Goal: Task Accomplishment & Management: Manage account settings

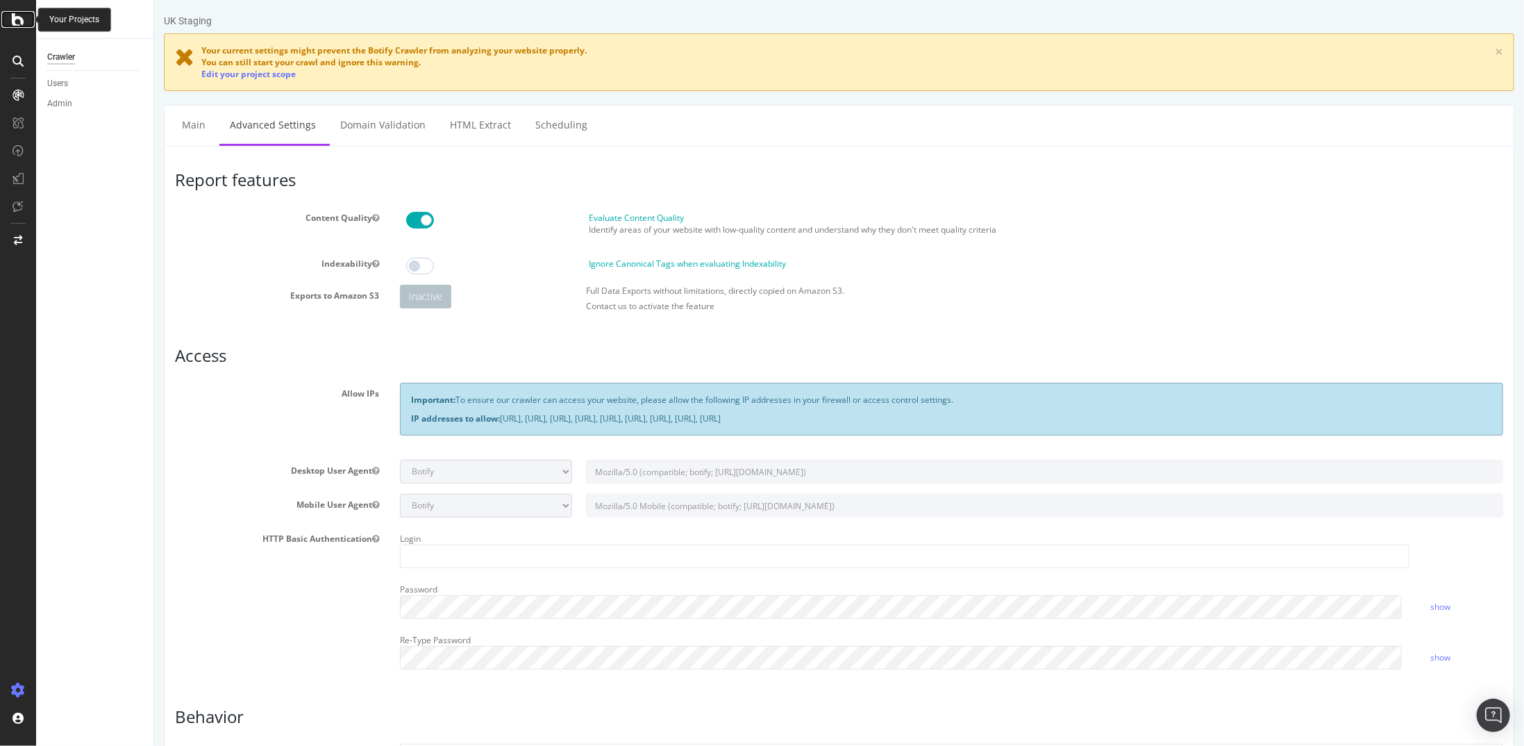
click at [25, 17] on div at bounding box center [17, 19] width 33 height 17
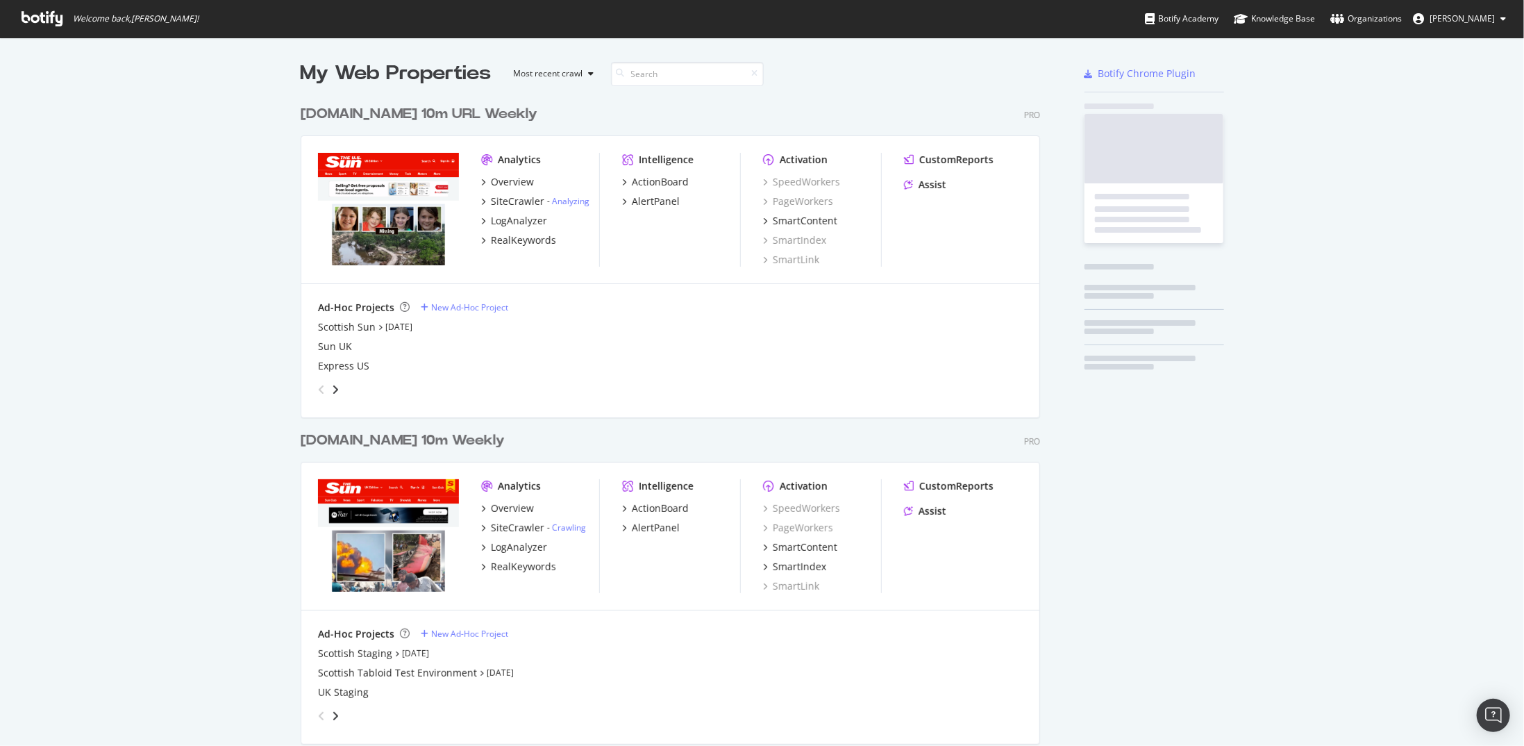
scroll to position [735, 1503]
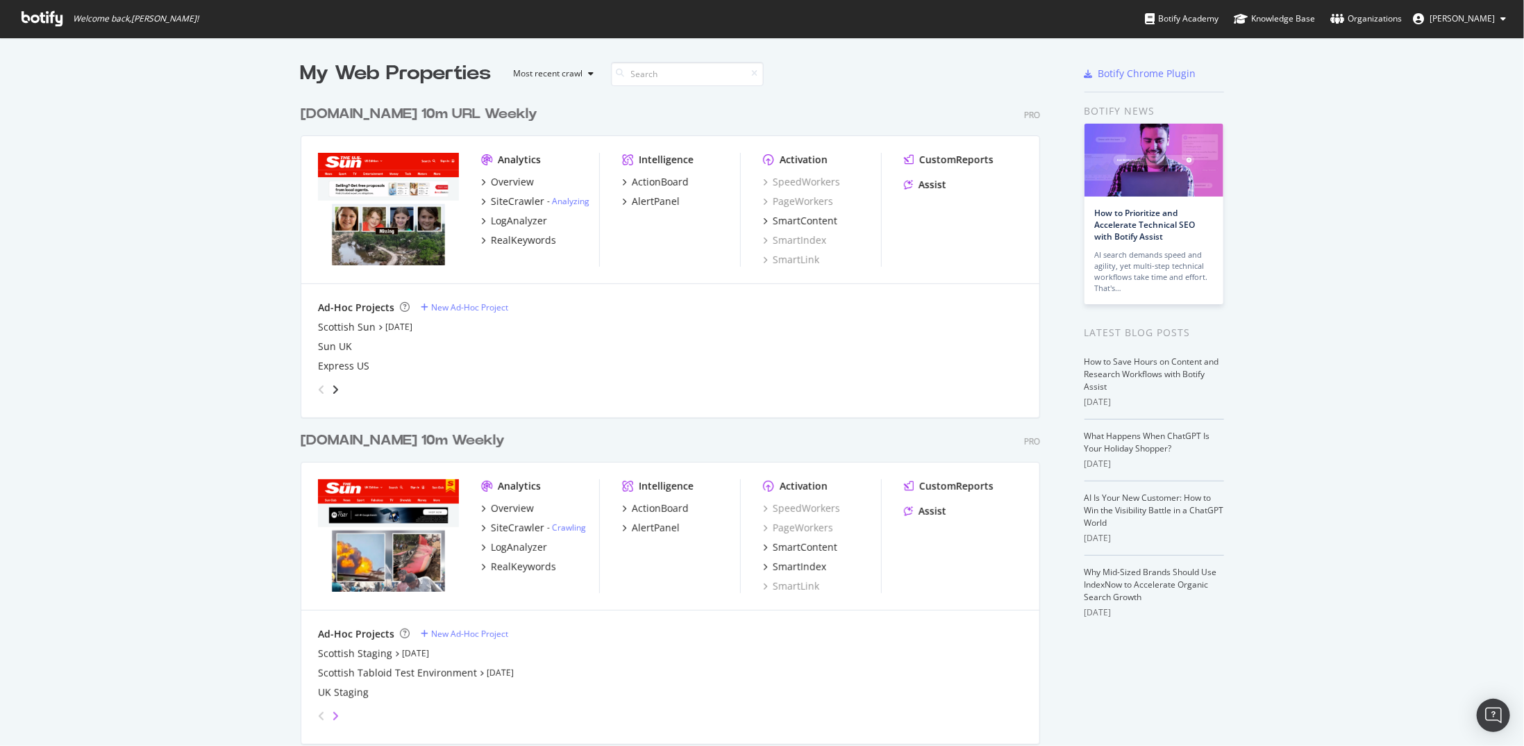
click at [332, 714] on icon "angle-right" at bounding box center [335, 715] width 7 height 11
click at [318, 714] on icon "angle-left" at bounding box center [321, 715] width 7 height 11
click at [1501, 709] on div "Open Intercom Messenger" at bounding box center [1493, 715] width 37 height 37
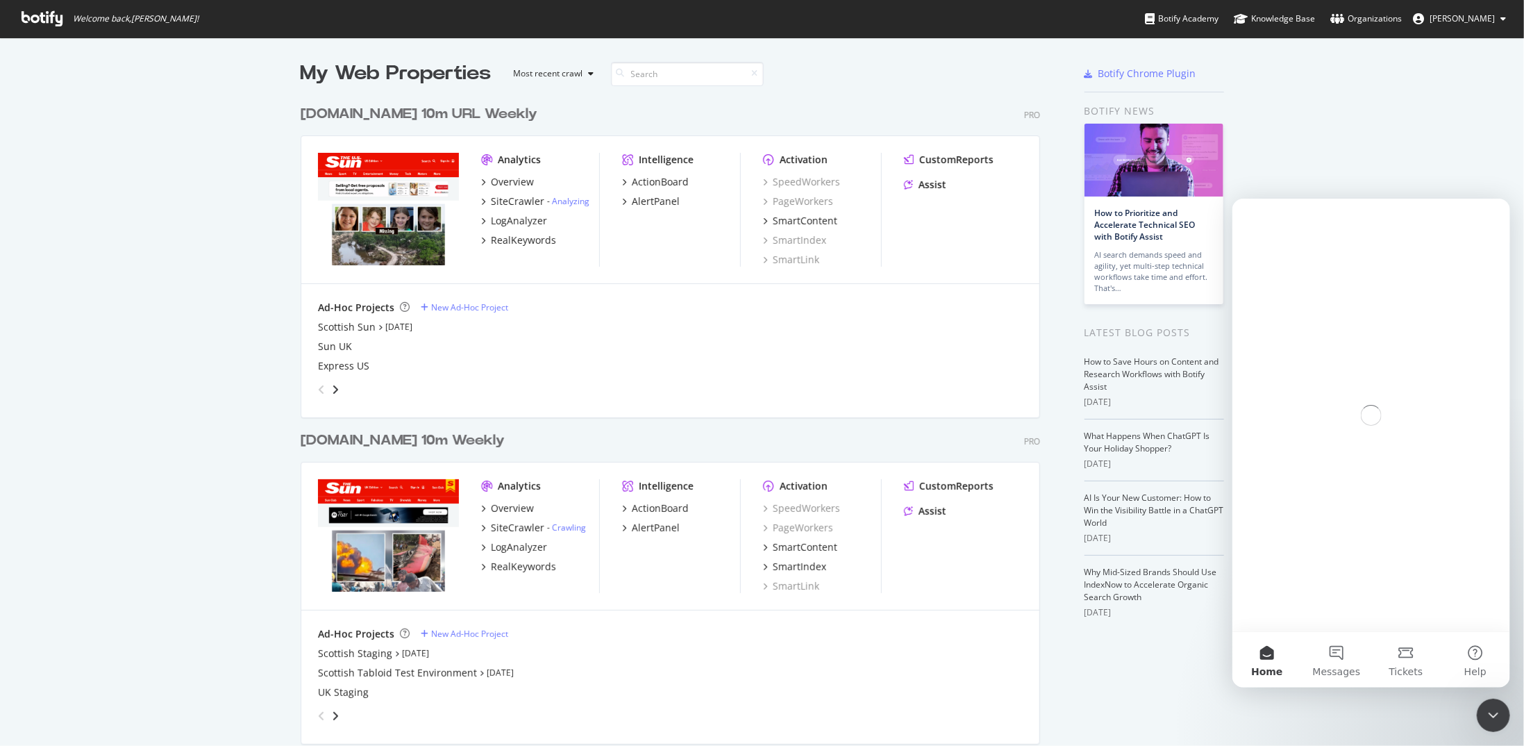
scroll to position [0, 0]
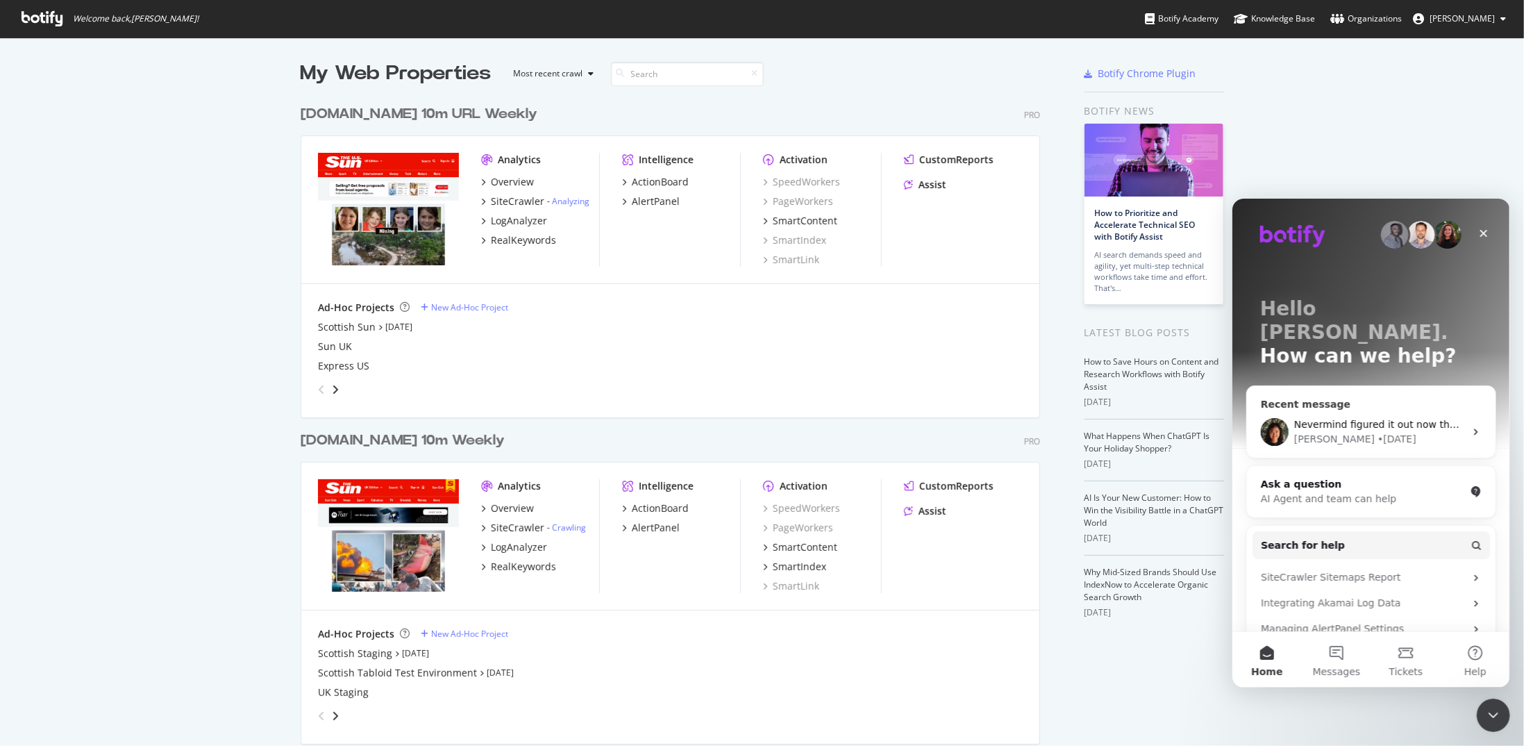
click at [1353, 418] on span "Nevermind figured it out now thanks" at bounding box center [1383, 423] width 178 height 11
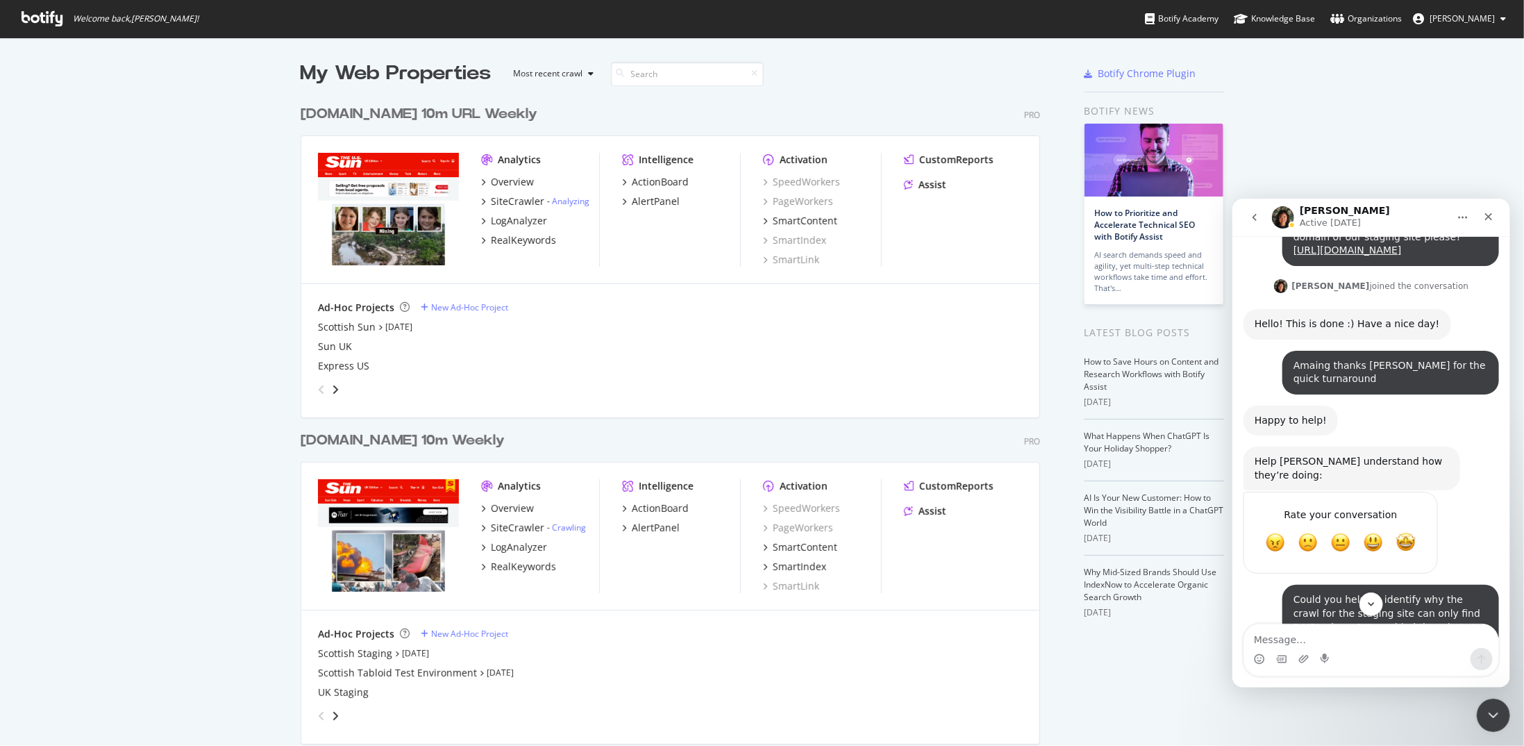
scroll to position [1219, 0]
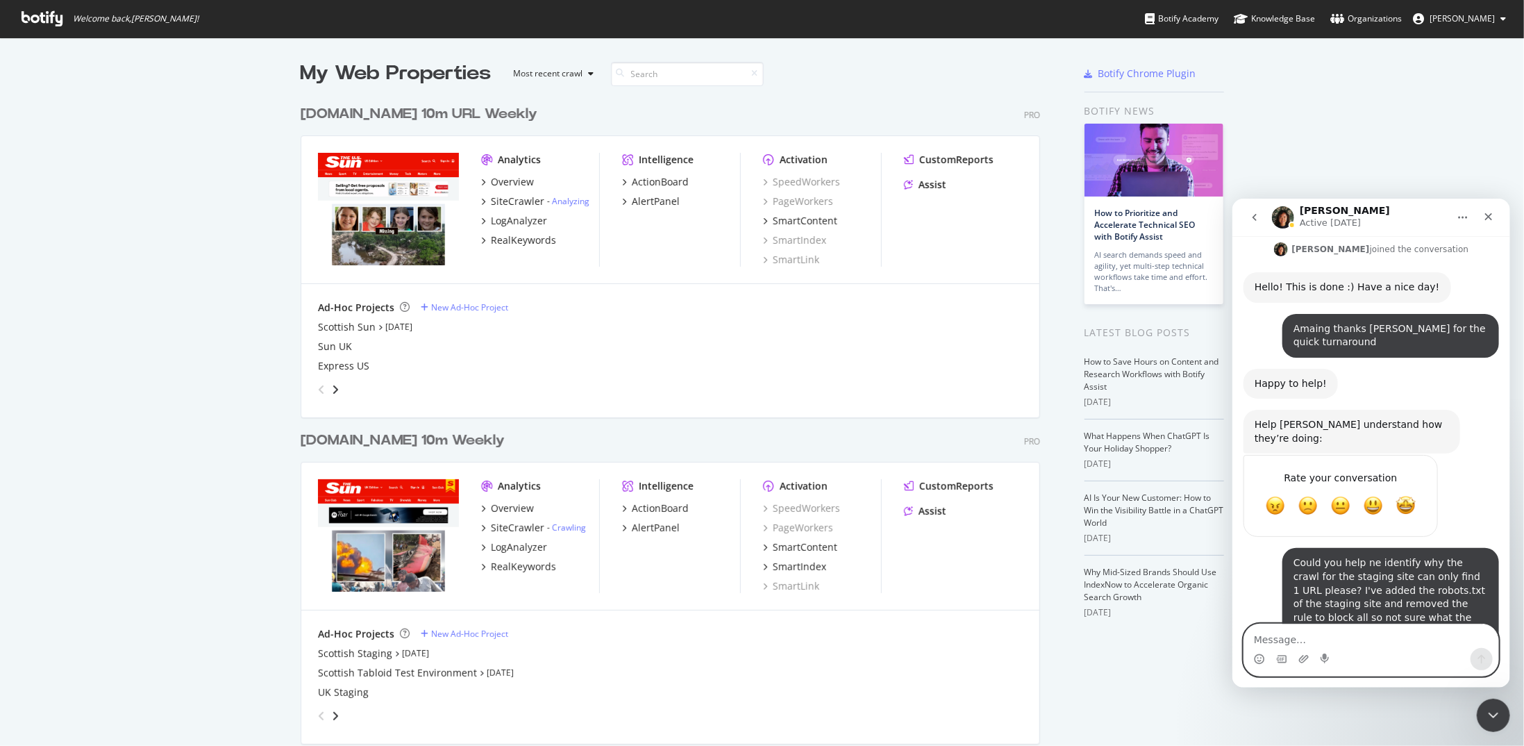
click at [1330, 639] on textarea "Message…" at bounding box center [1371, 636] width 254 height 24
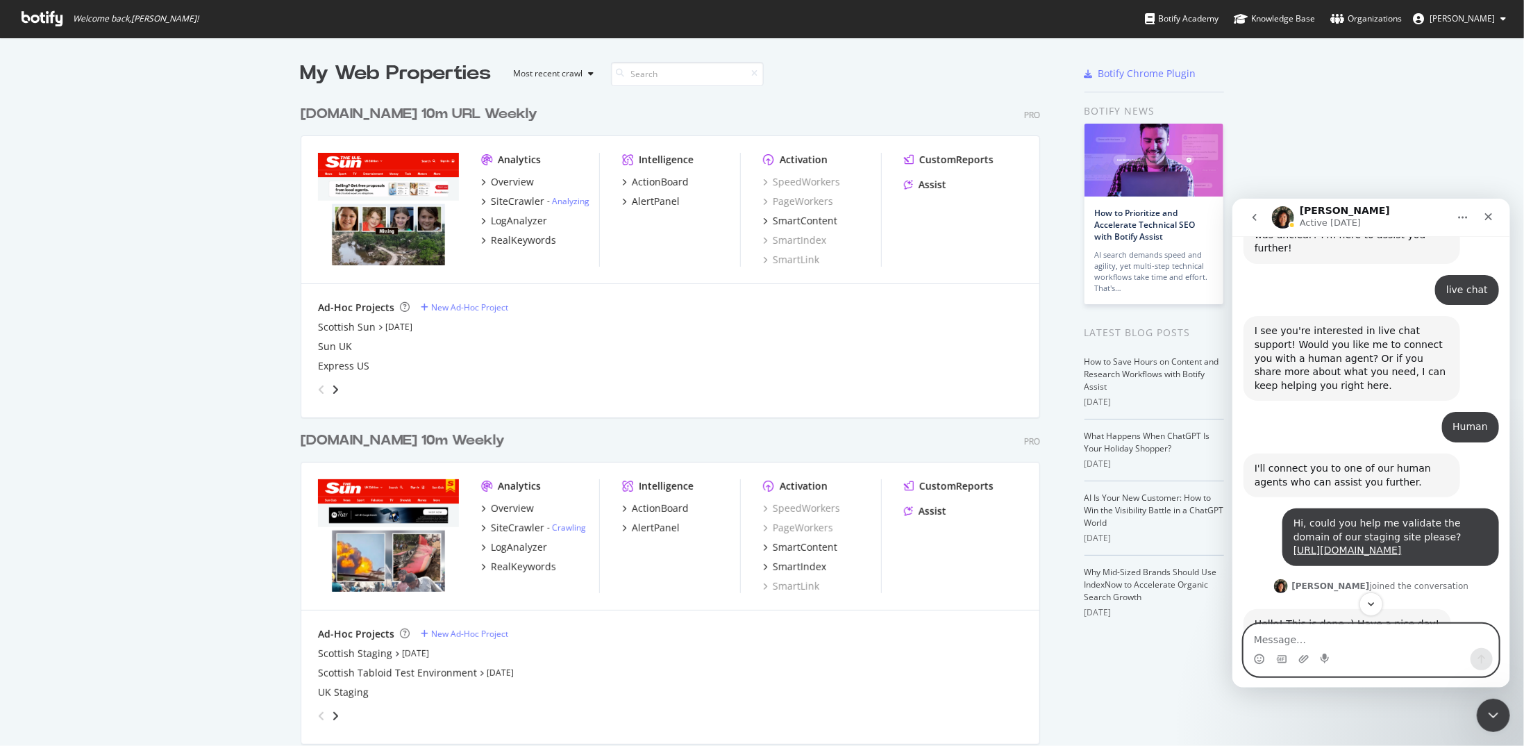
scroll to position [872, 0]
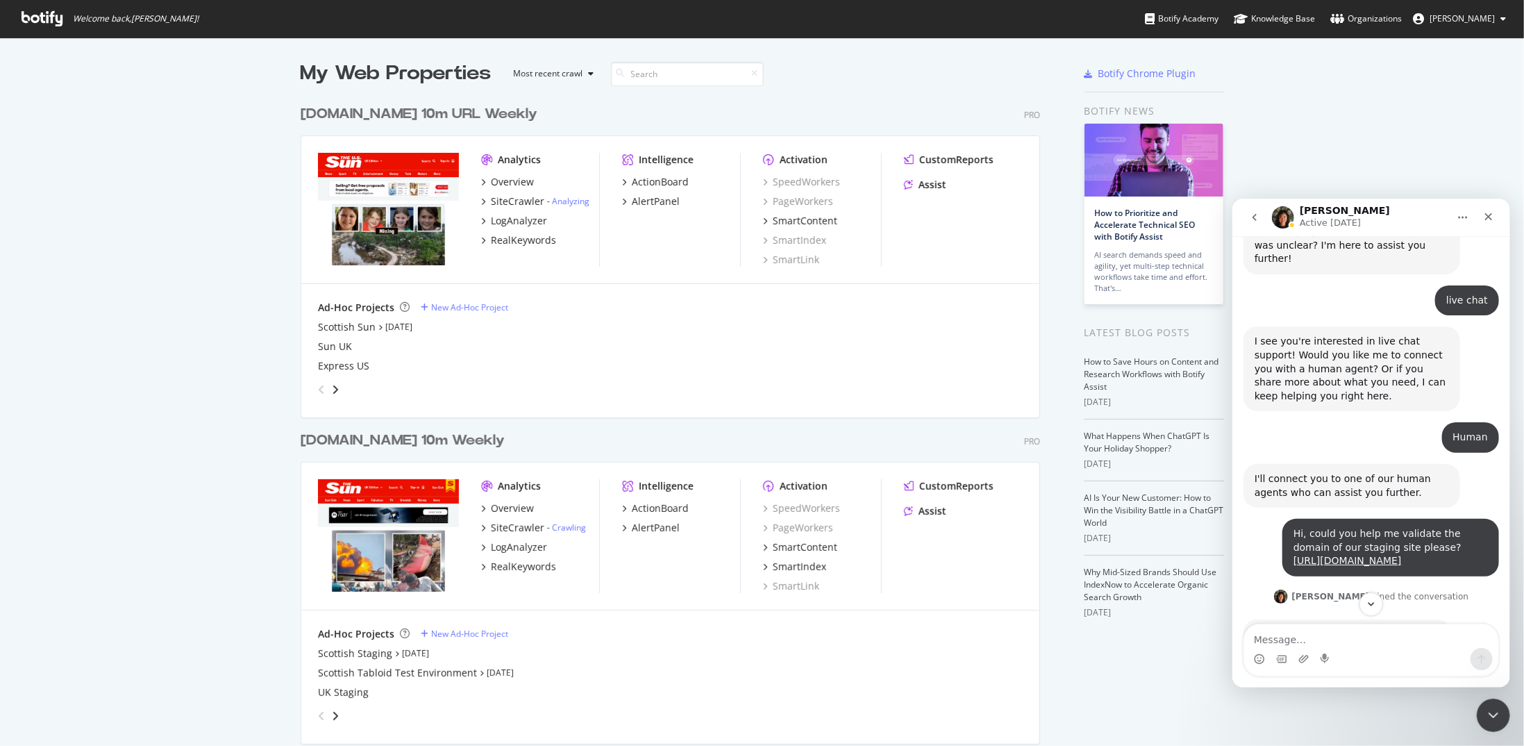
click at [1253, 220] on icon "go back" at bounding box center [1253, 216] width 11 height 11
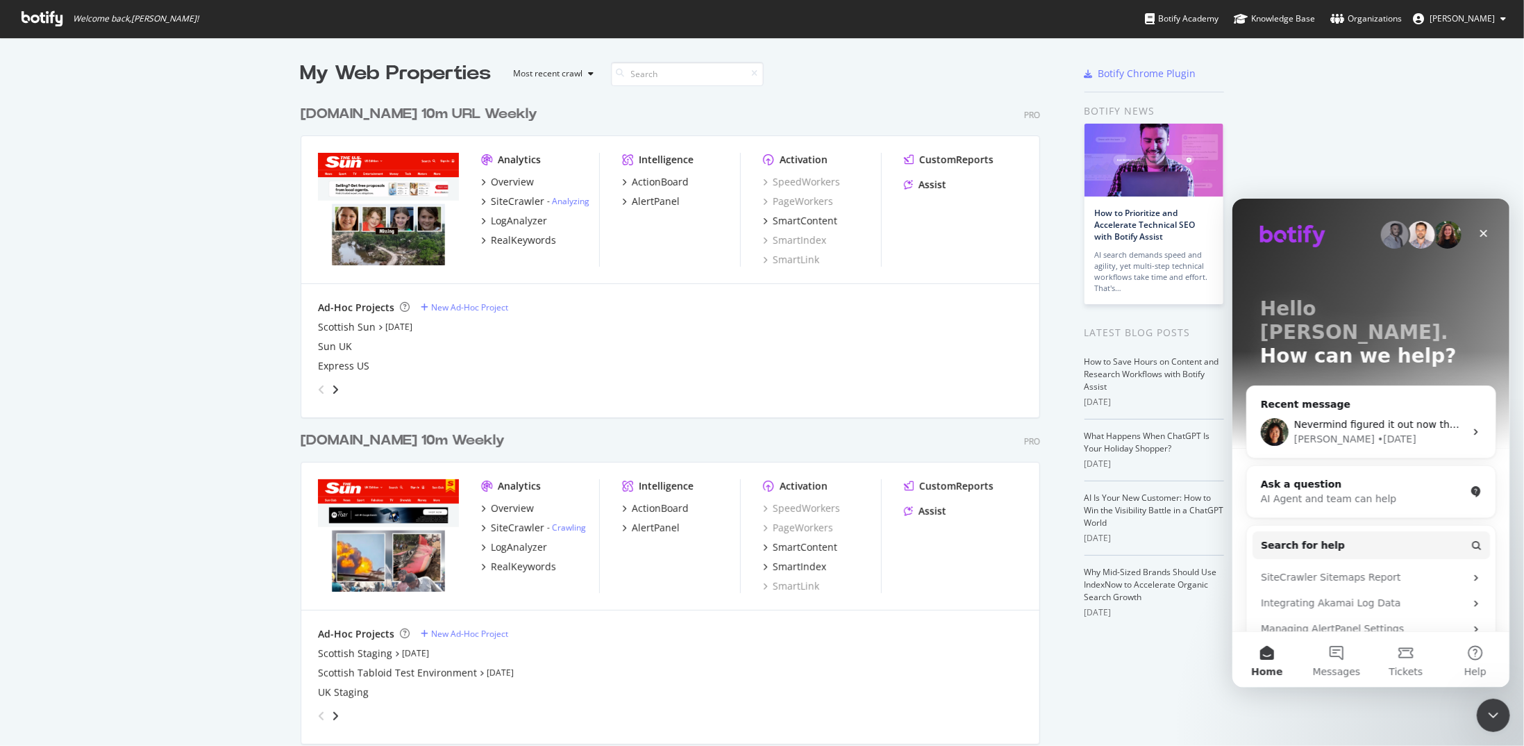
scroll to position [0, 0]
click at [1335, 660] on button "Messages" at bounding box center [1335, 659] width 69 height 56
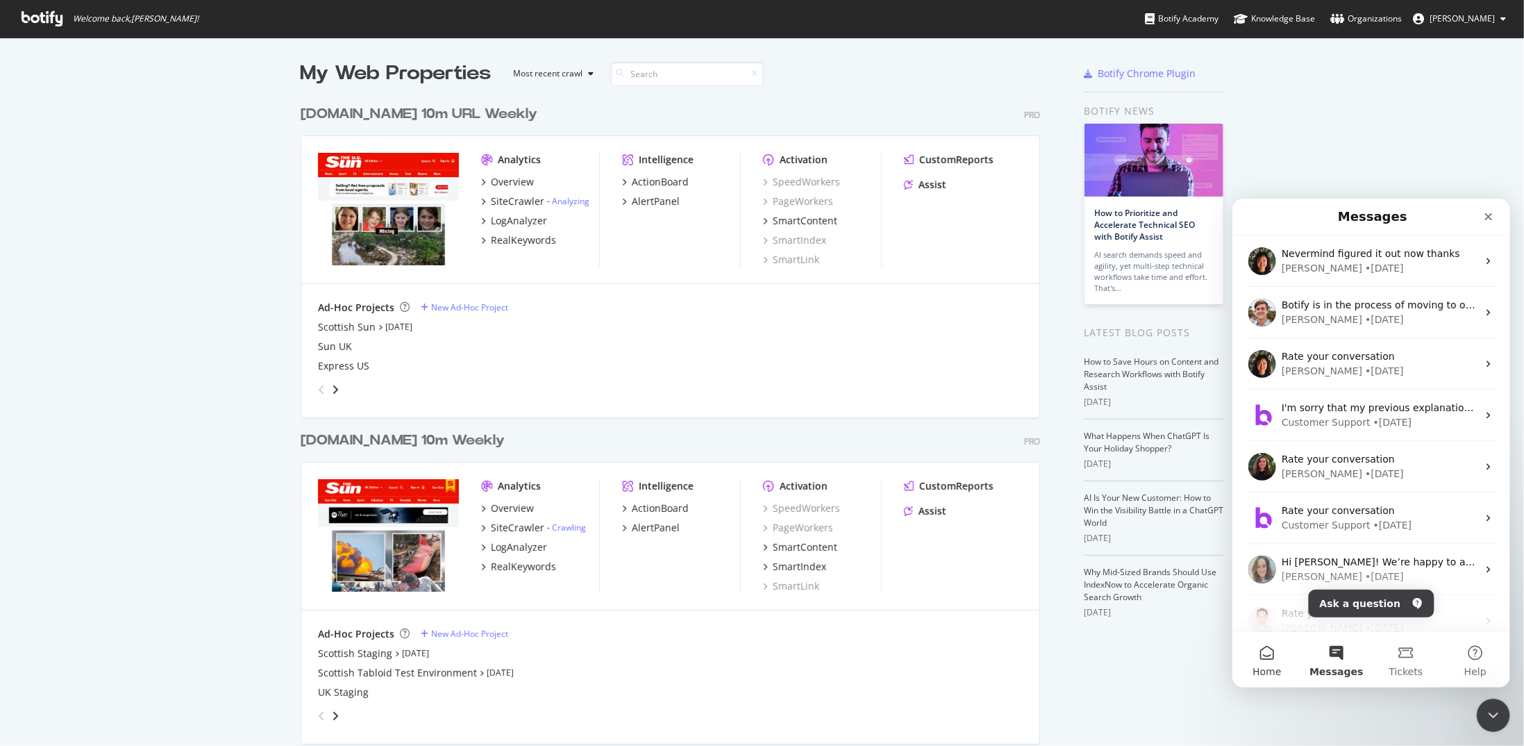
click at [1272, 671] on span "Home" at bounding box center [1266, 671] width 28 height 10
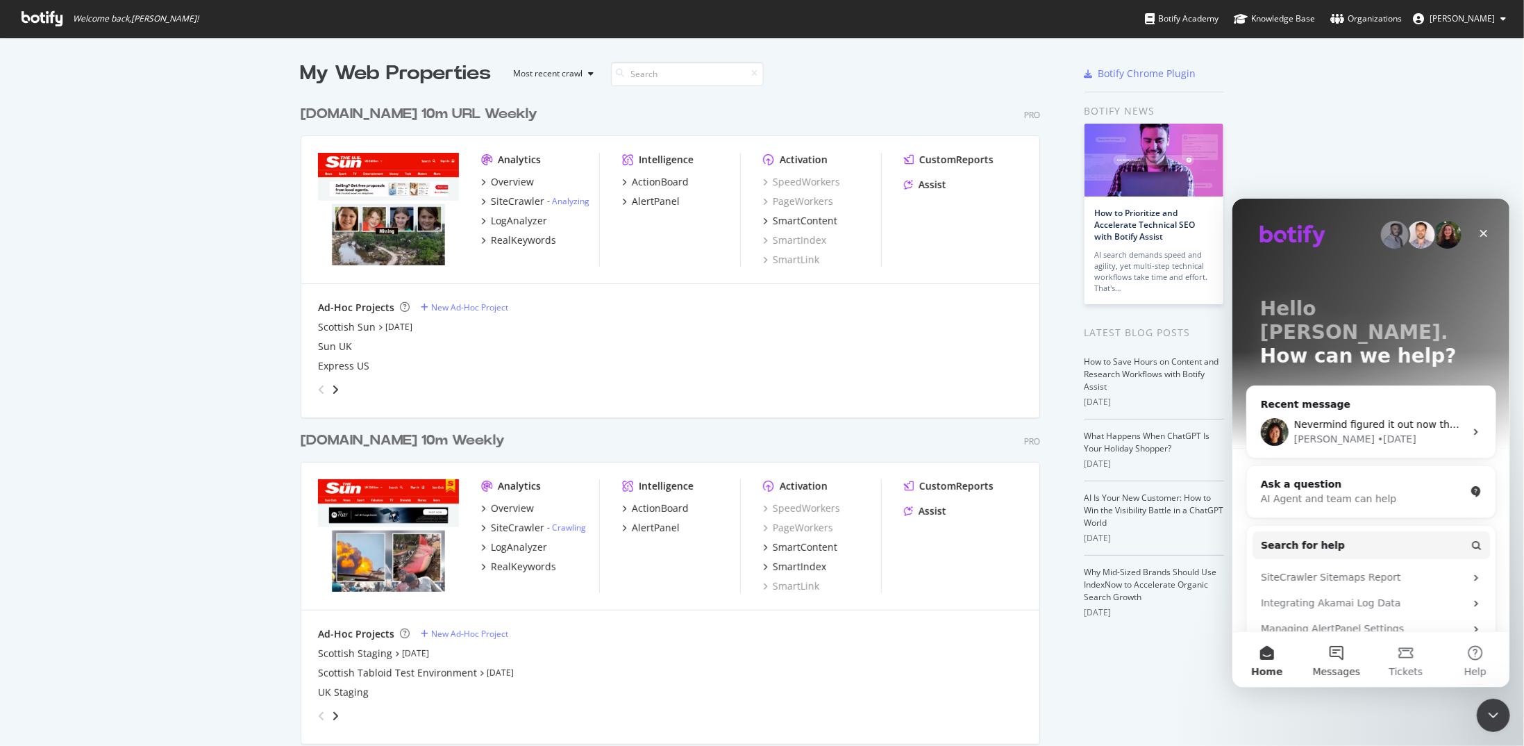
click at [1335, 672] on span "Messages" at bounding box center [1336, 671] width 48 height 10
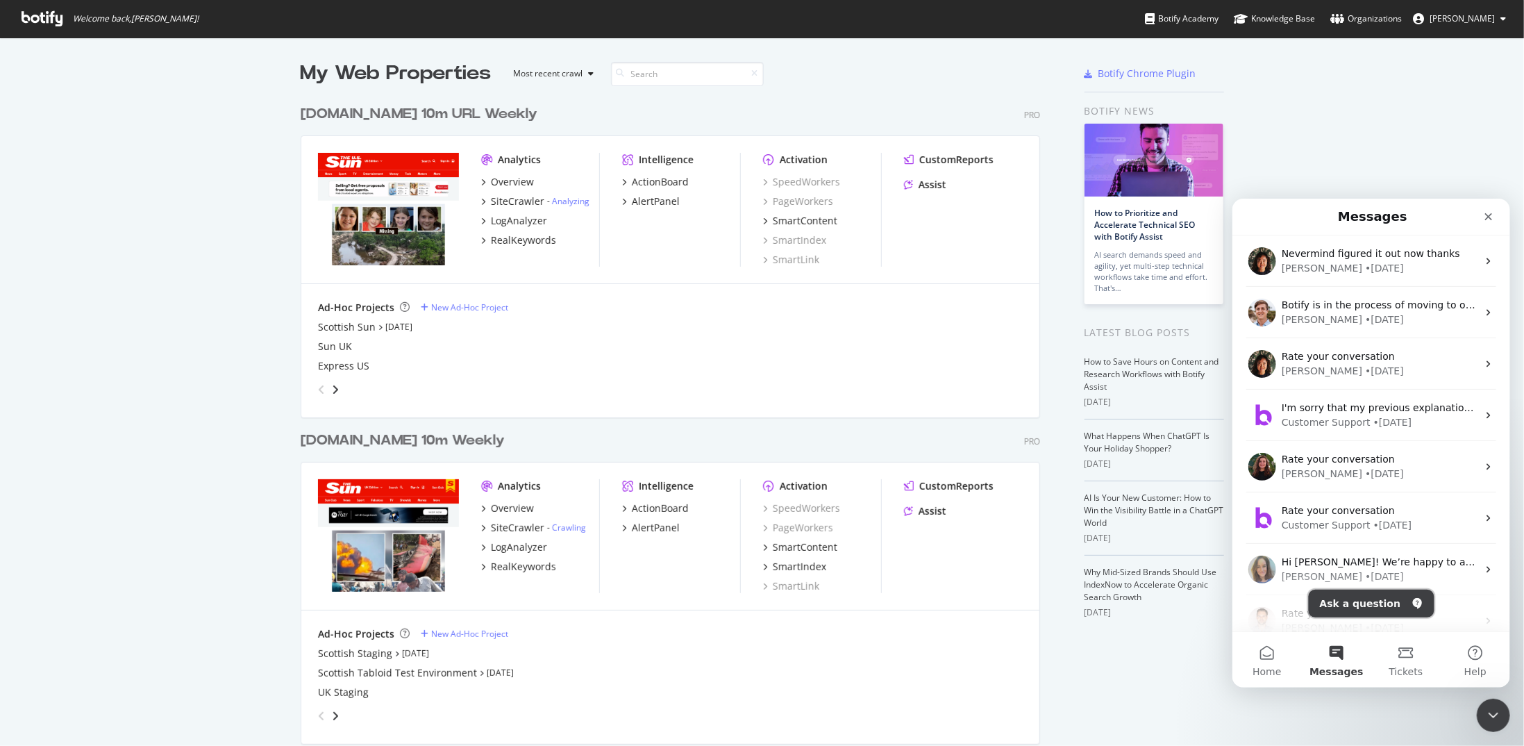
click at [1363, 610] on button "Ask a question" at bounding box center [1371, 603] width 126 height 28
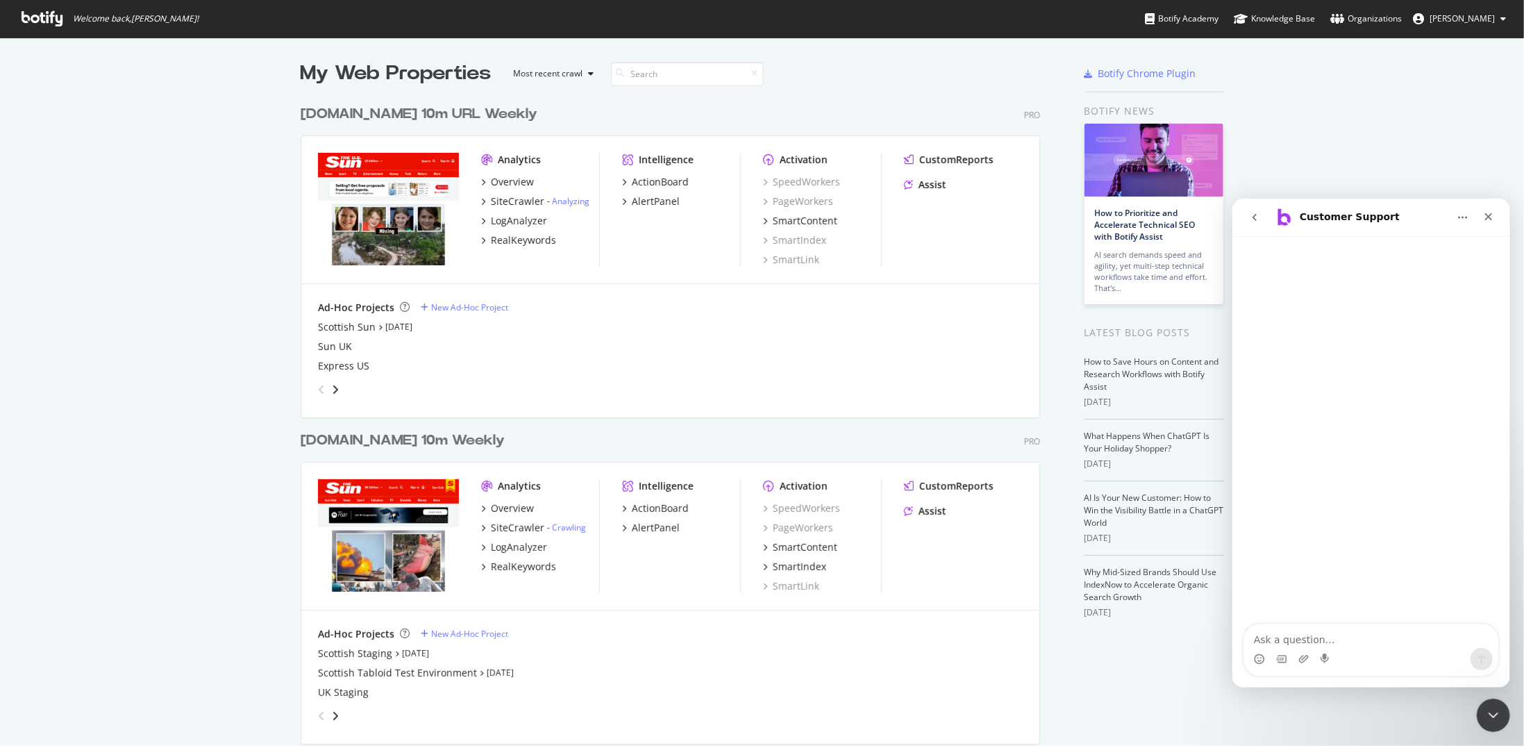
click at [1316, 639] on textarea "Ask a question…" at bounding box center [1371, 636] width 254 height 24
click at [332, 719] on icon "angle-right" at bounding box center [335, 715] width 7 height 11
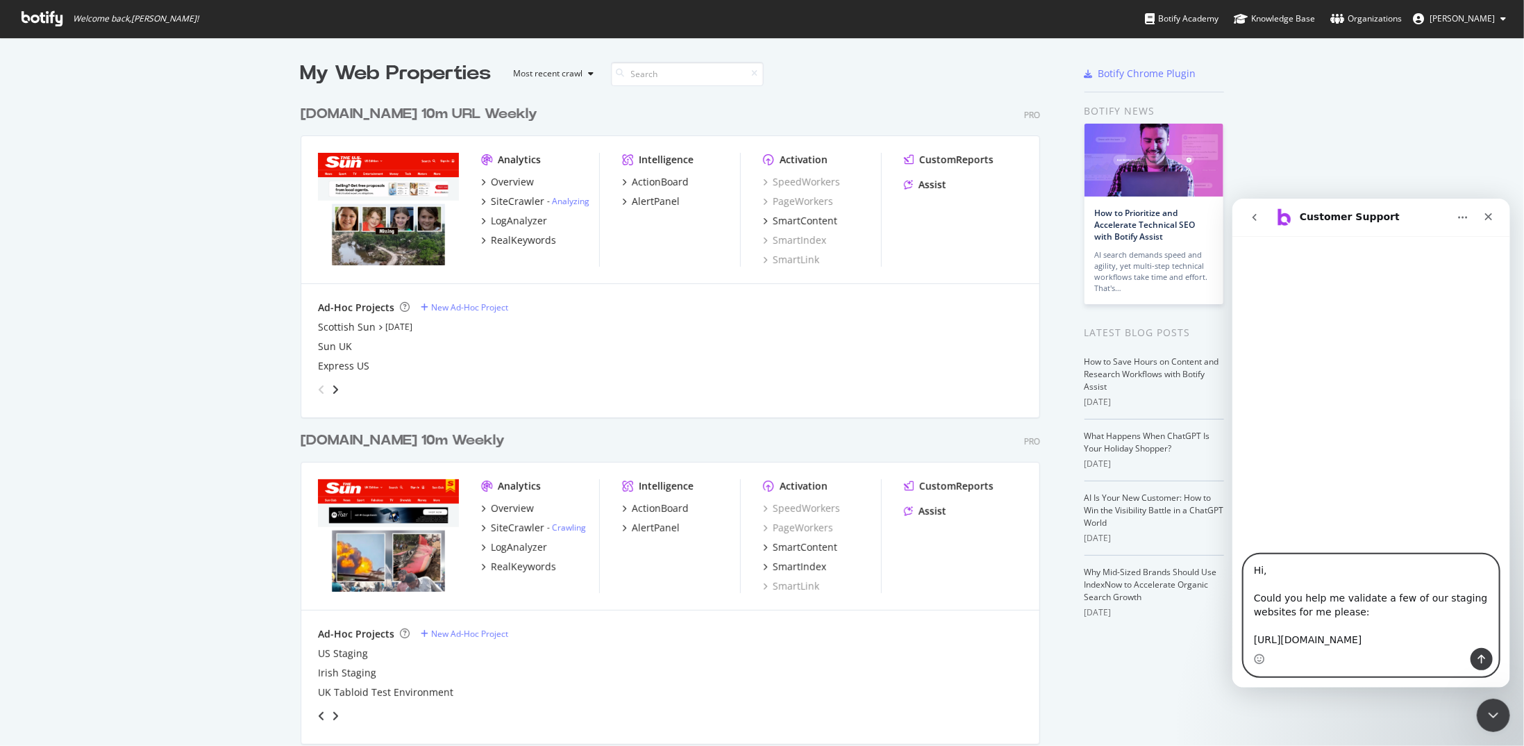
click at [1366, 633] on textarea "Hi, Could you help me validate a few of our staging websites for me please: [UR…" at bounding box center [1371, 600] width 254 height 93
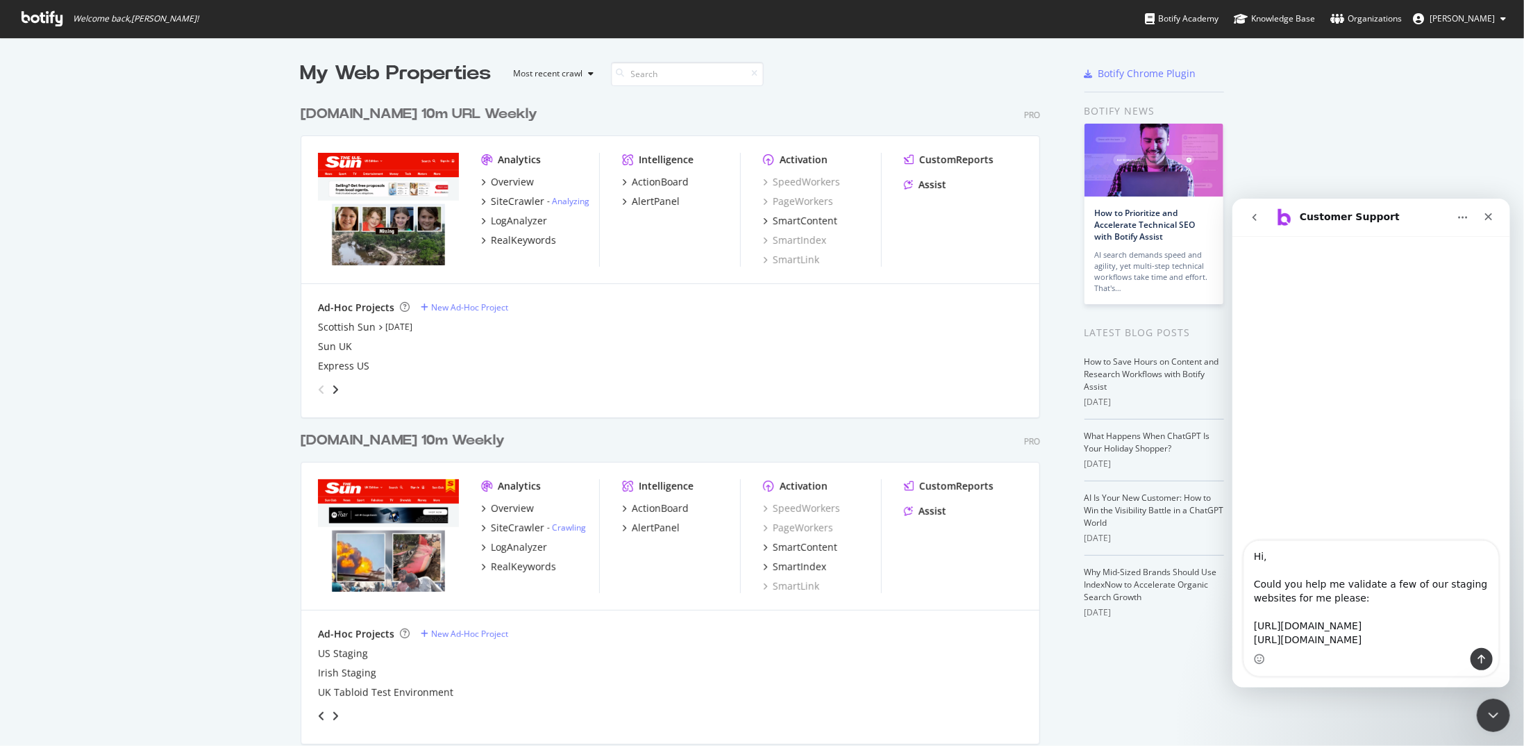
click at [1323, 654] on div "Intercom messenger" at bounding box center [1371, 658] width 254 height 22
click at [1332, 637] on textarea "Hi, Could you help me validate a few of our staging websites for me please: [UR…" at bounding box center [1371, 593] width 254 height 107
paste textarea "[URL][DOMAIN_NAME]"
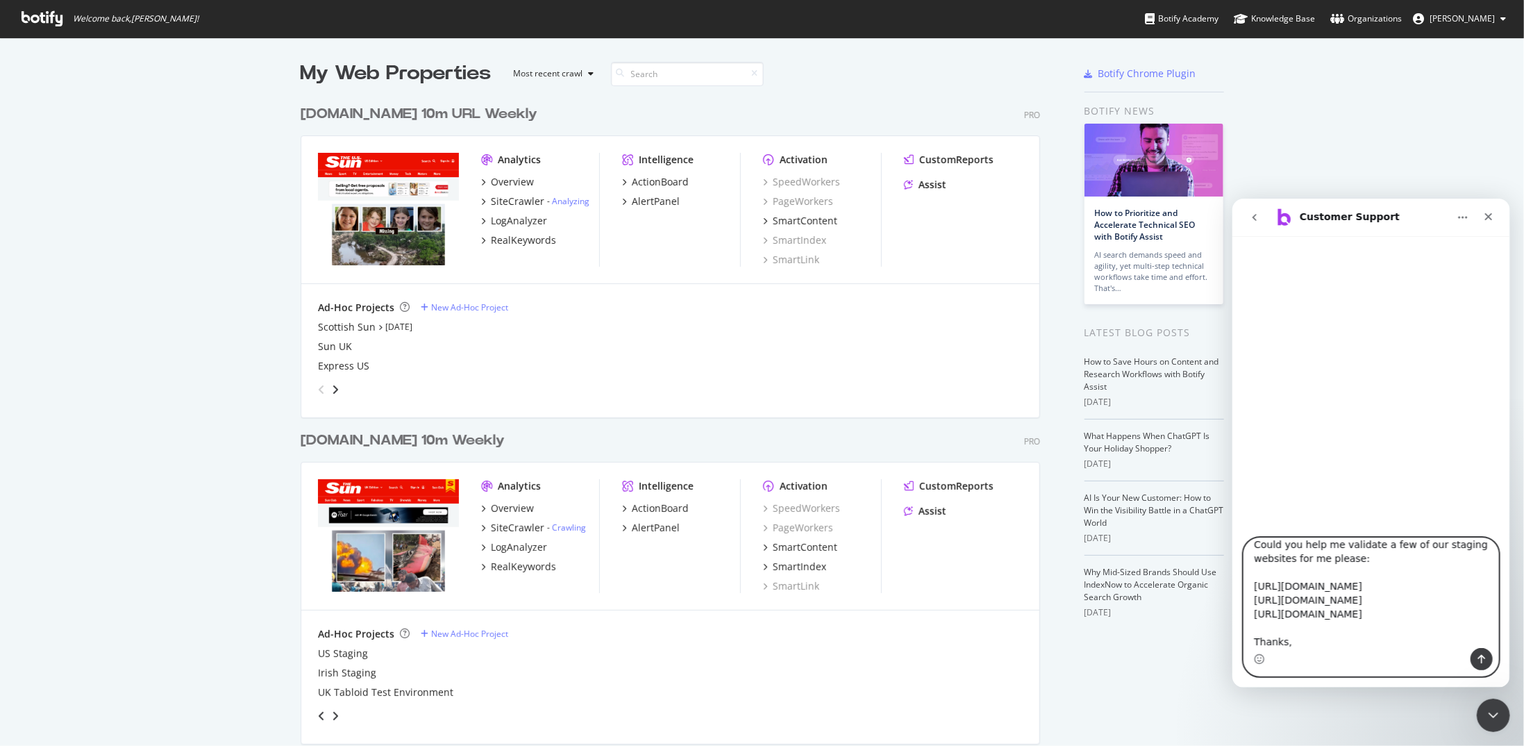
scroll to position [51, 0]
type textarea "Hi, Could you help me validate a few of our staging websites for me please: [UR…"
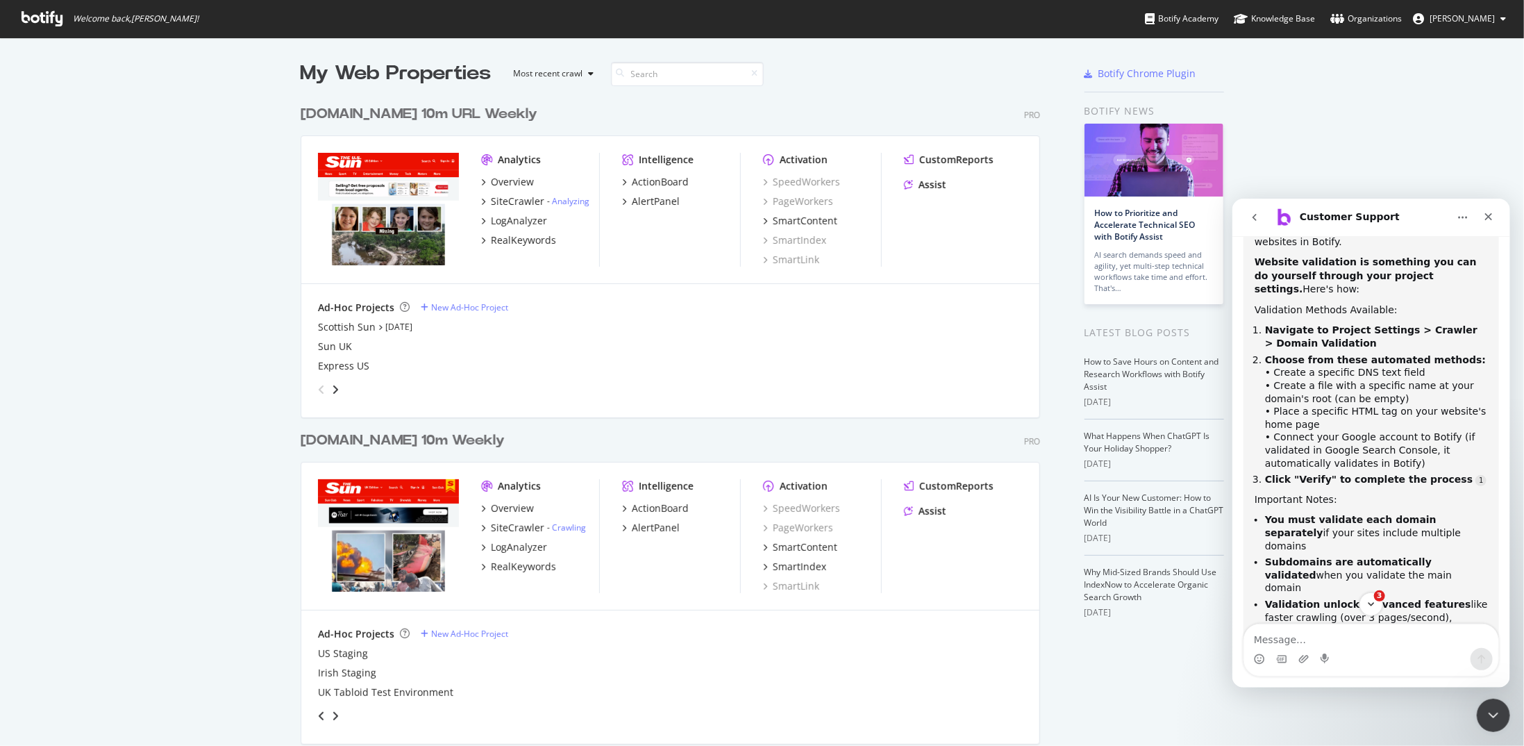
scroll to position [416, 0]
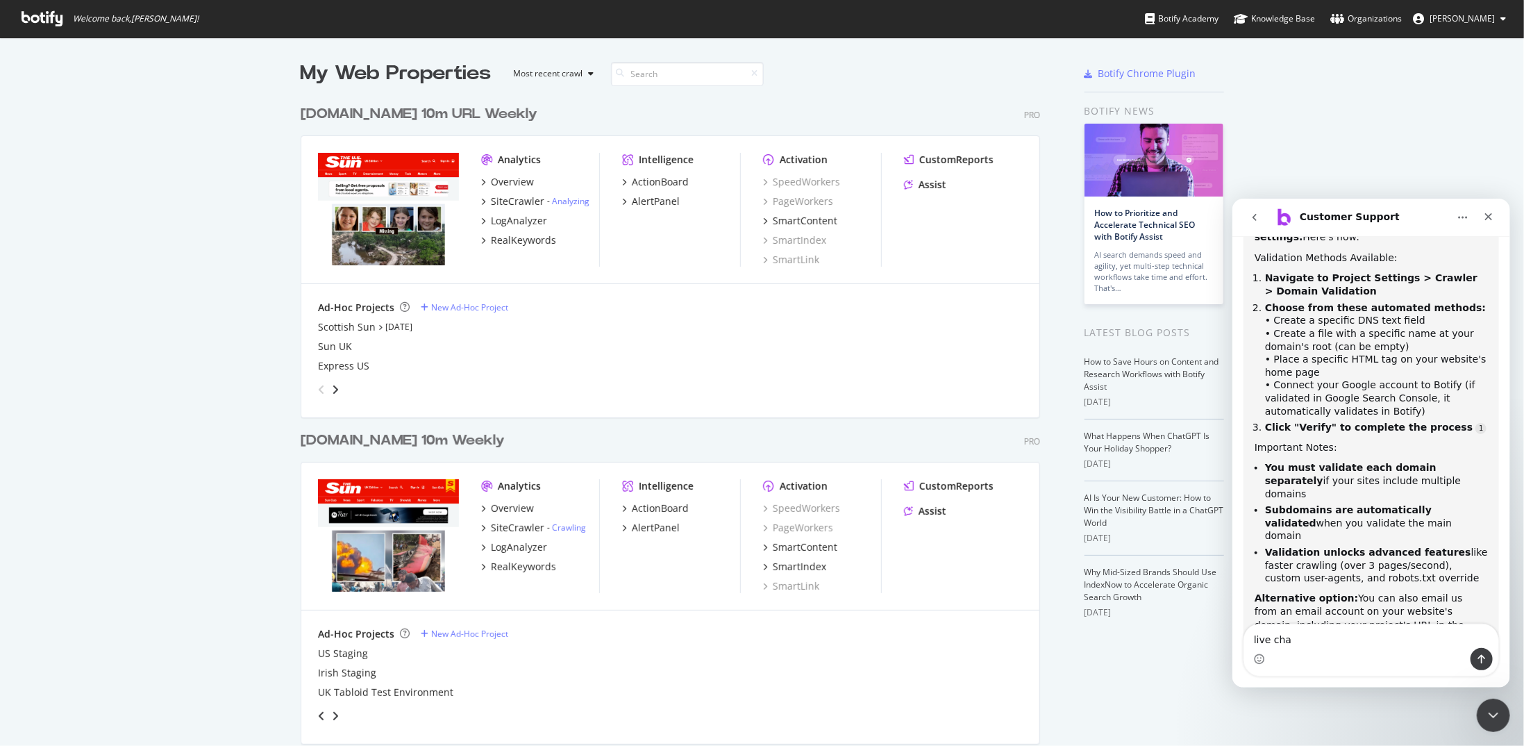
type textarea "live chat"
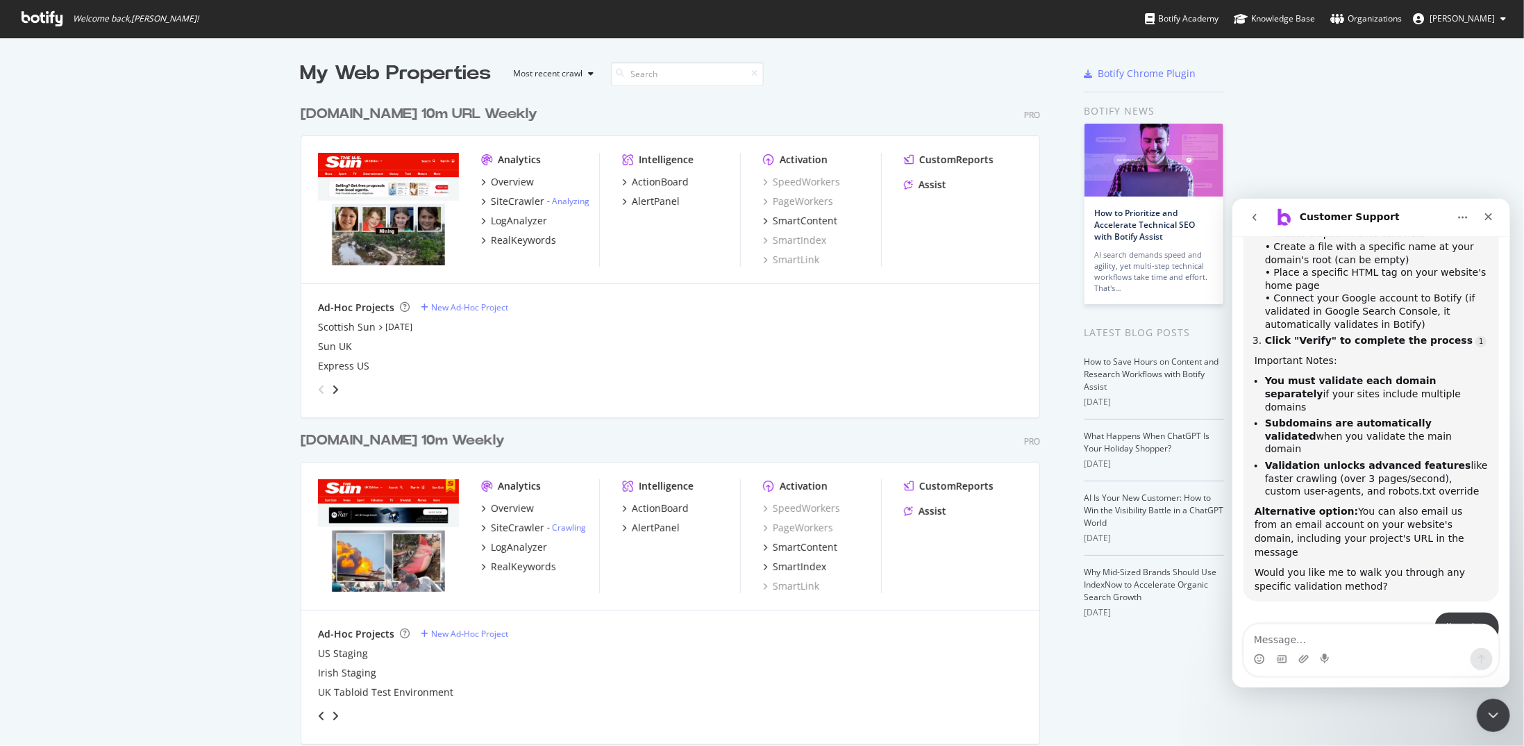
scroll to position [553, 0]
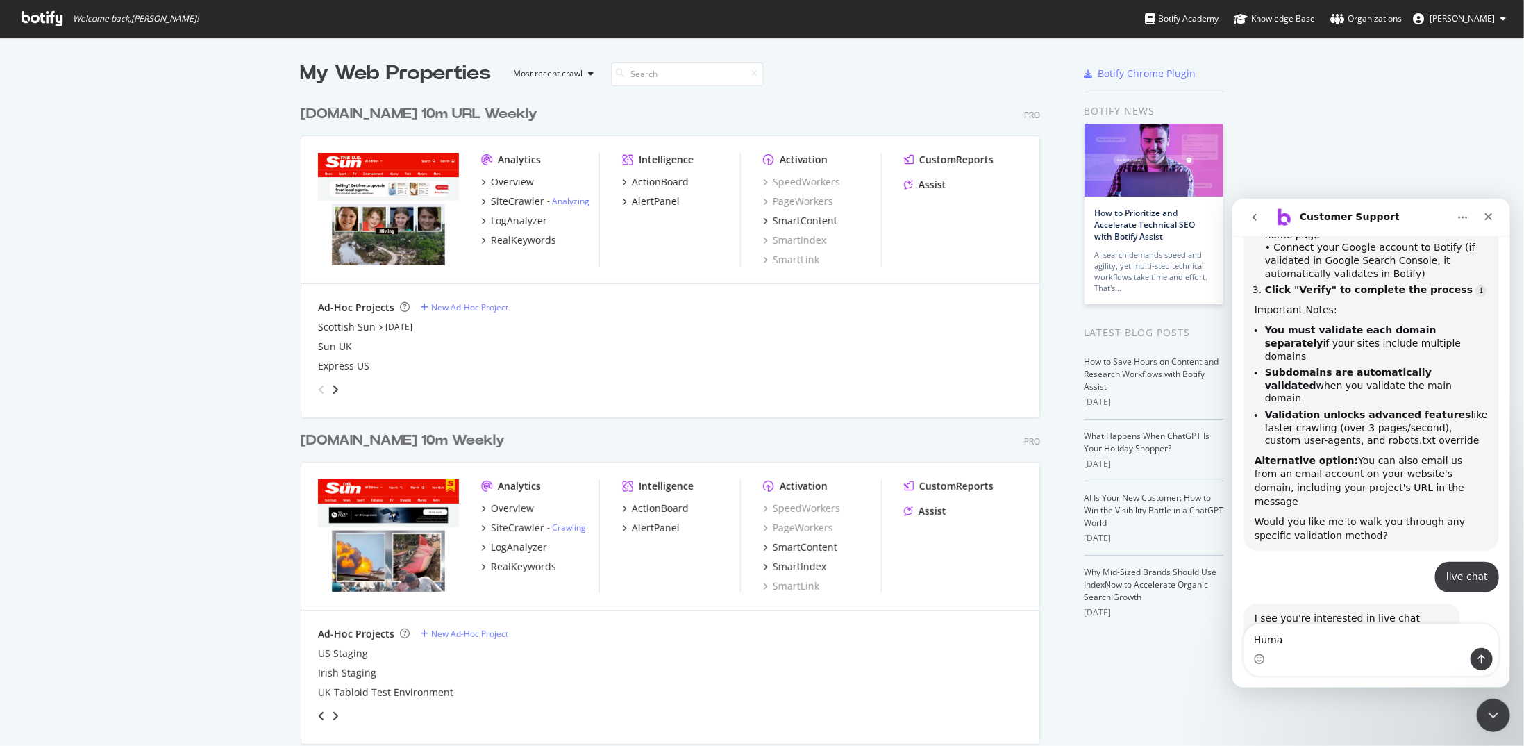
type textarea "Human"
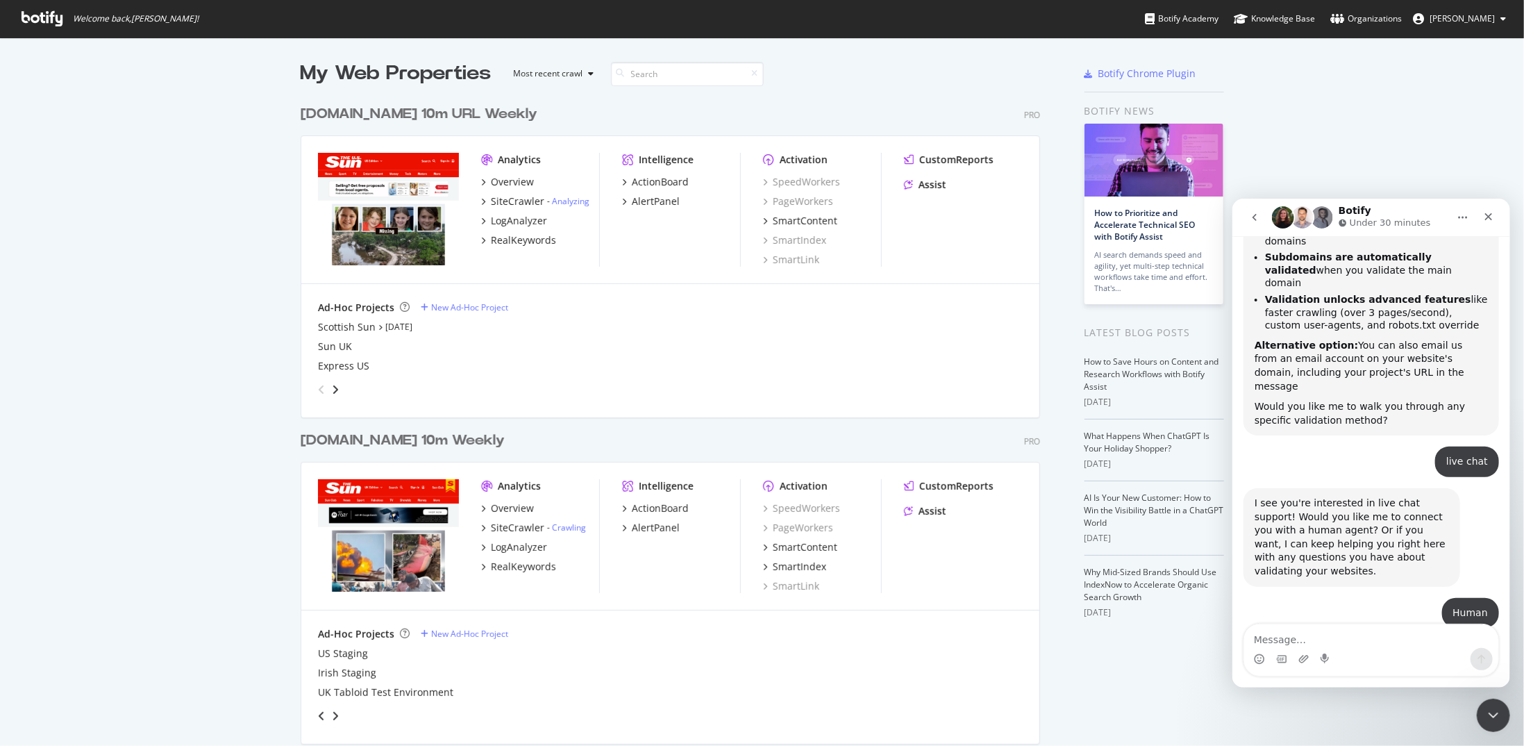
scroll to position [702, 0]
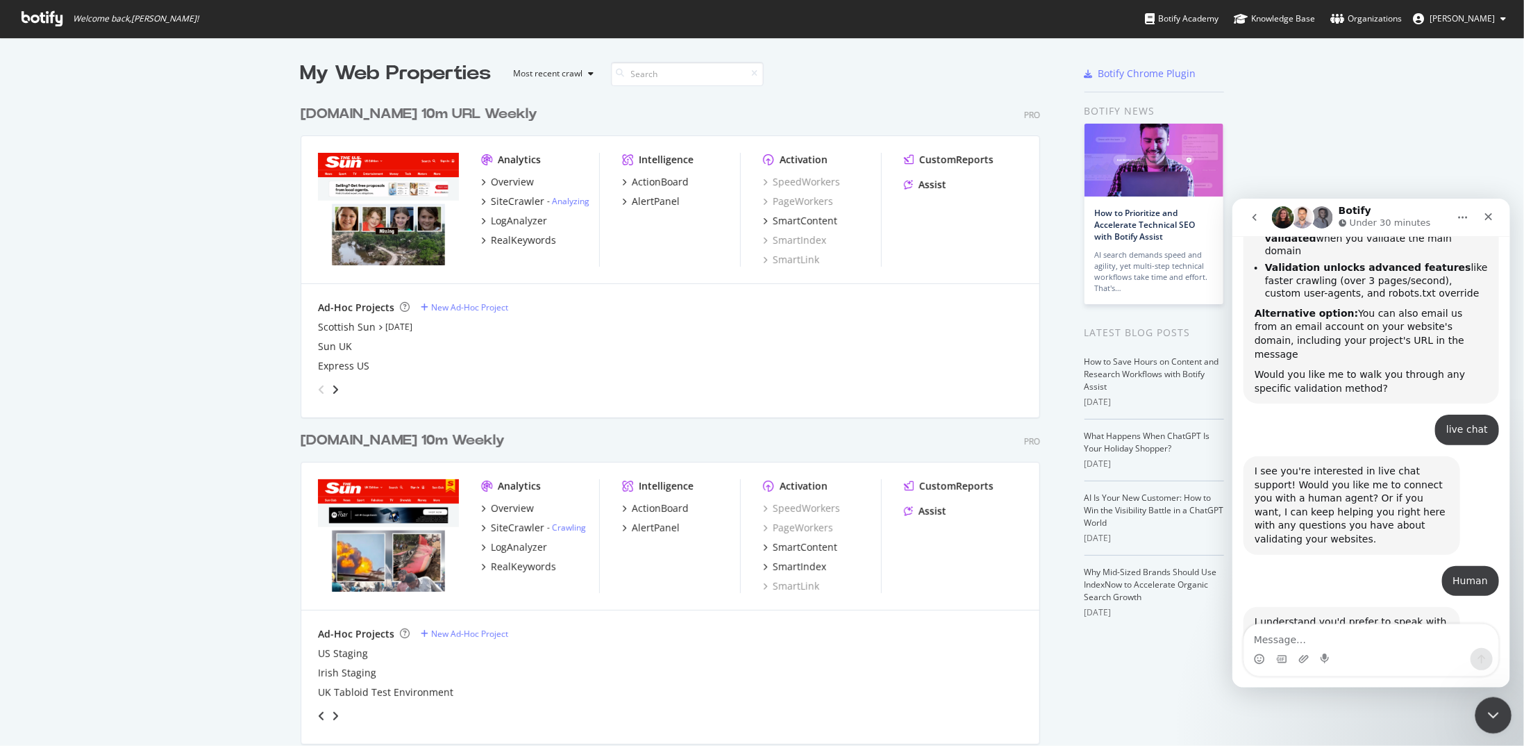
click at [1491, 716] on icon "Close Intercom Messenger" at bounding box center [1491, 713] width 17 height 17
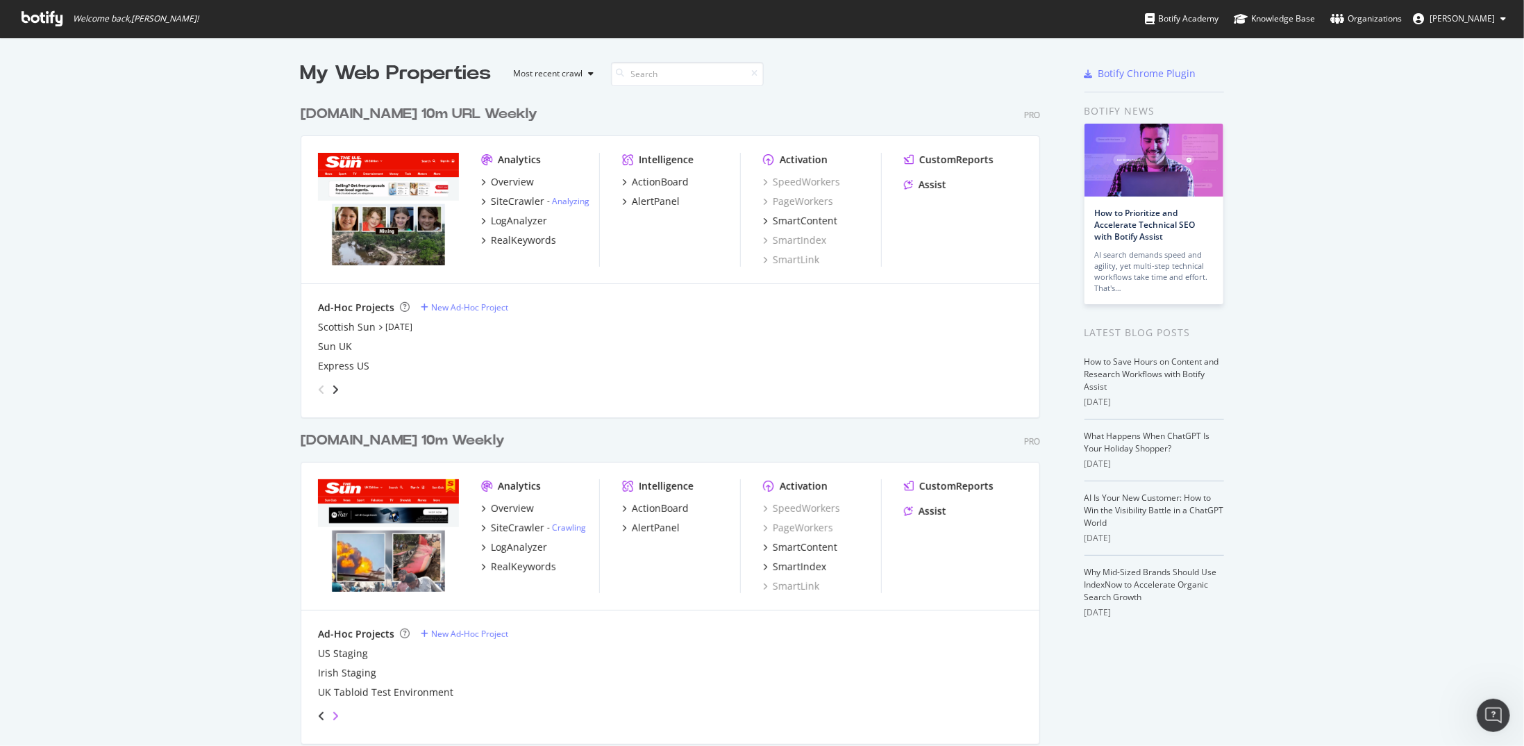
click at [332, 717] on icon "angle-right" at bounding box center [335, 715] width 7 height 11
click at [318, 716] on icon "angle-left" at bounding box center [321, 715] width 7 height 11
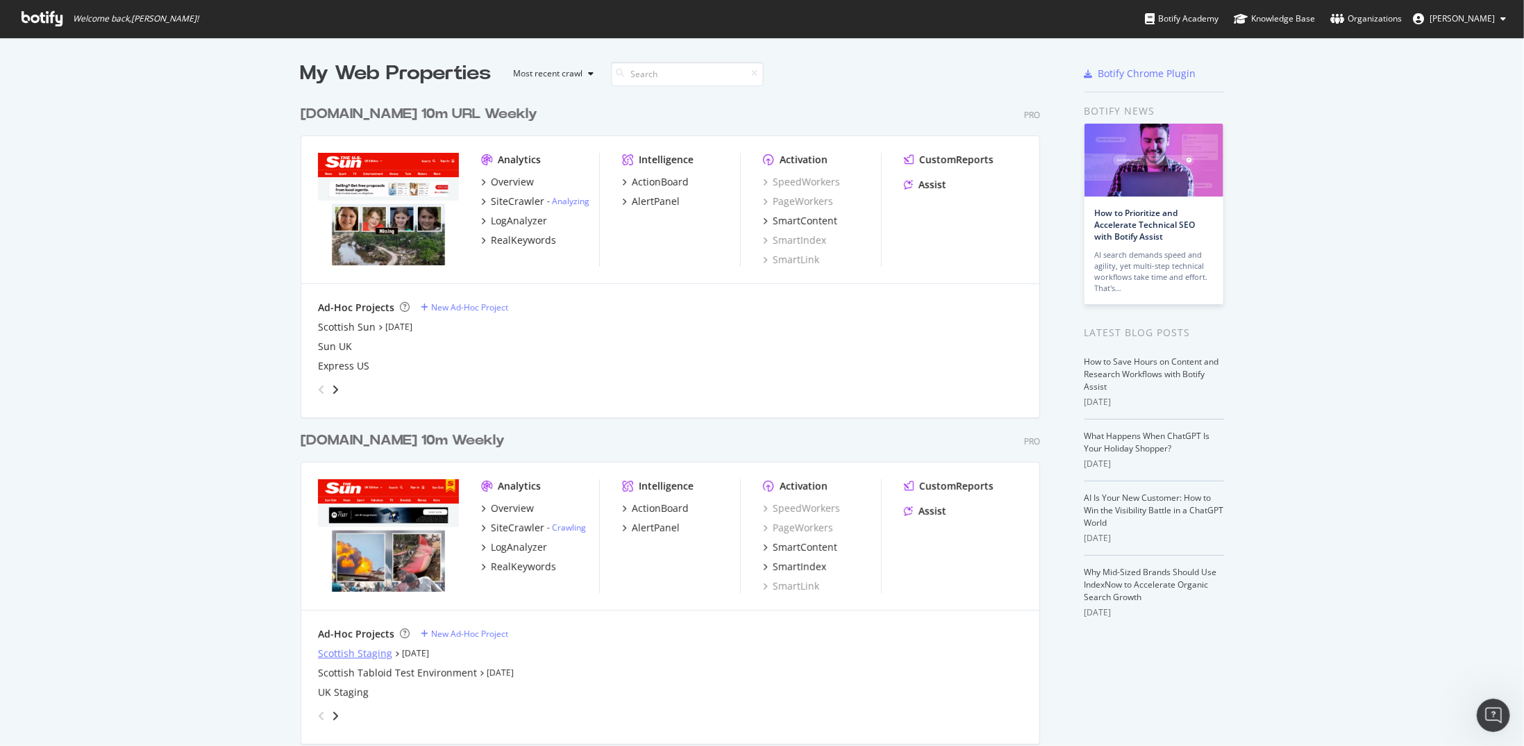
click at [358, 651] on div "Scottish Staging" at bounding box center [355, 653] width 74 height 14
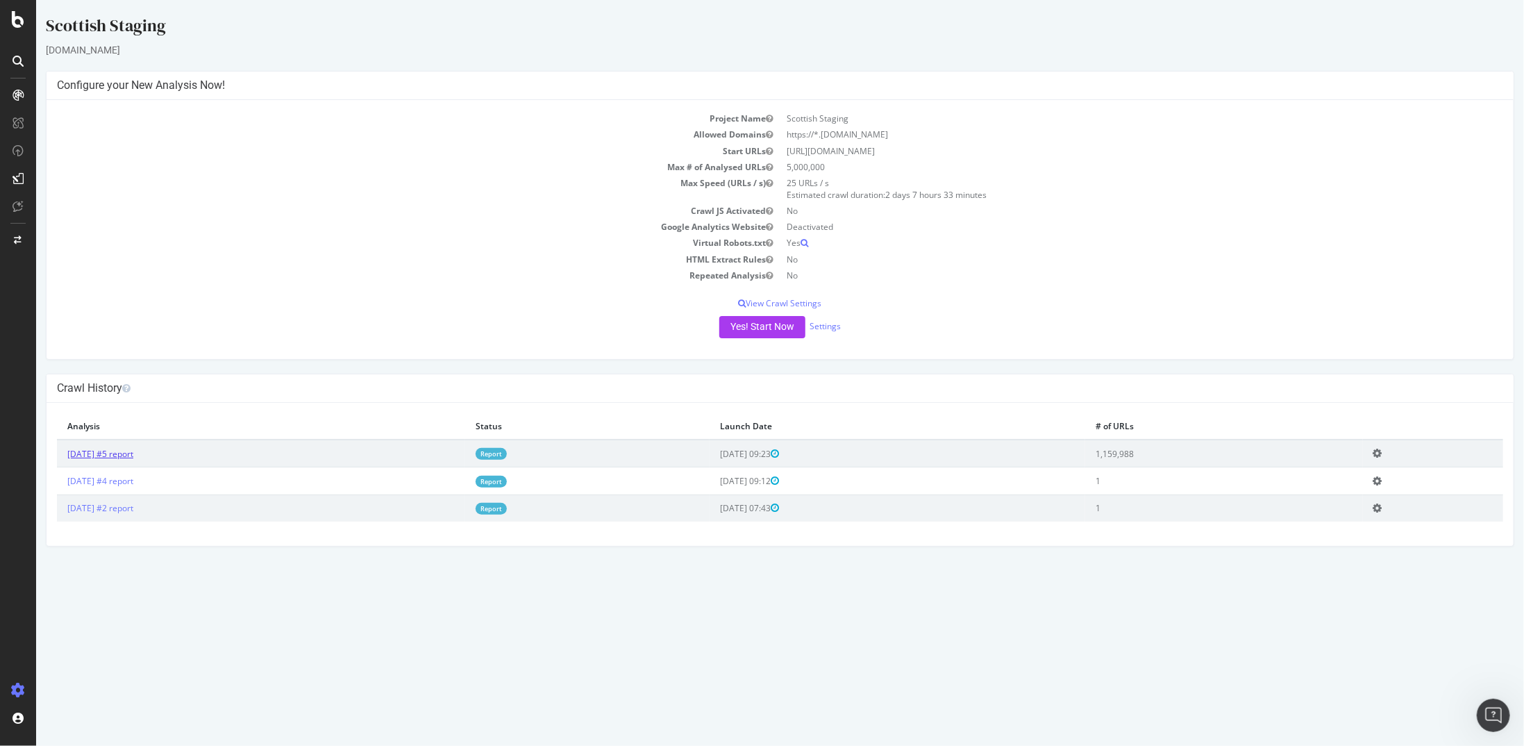
click at [133, 448] on link "[DATE] #5 report" at bounding box center [100, 454] width 66 height 12
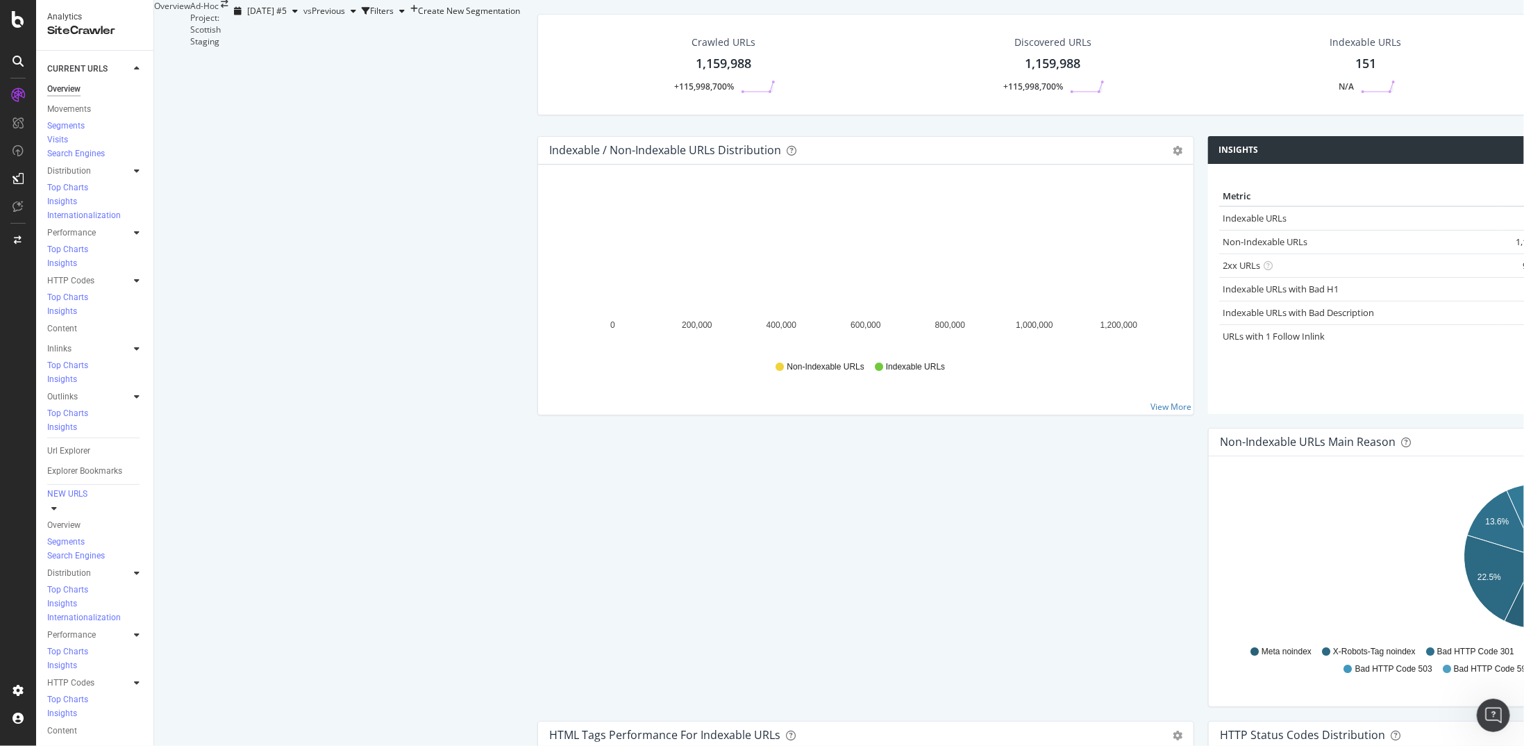
scroll to position [278, 0]
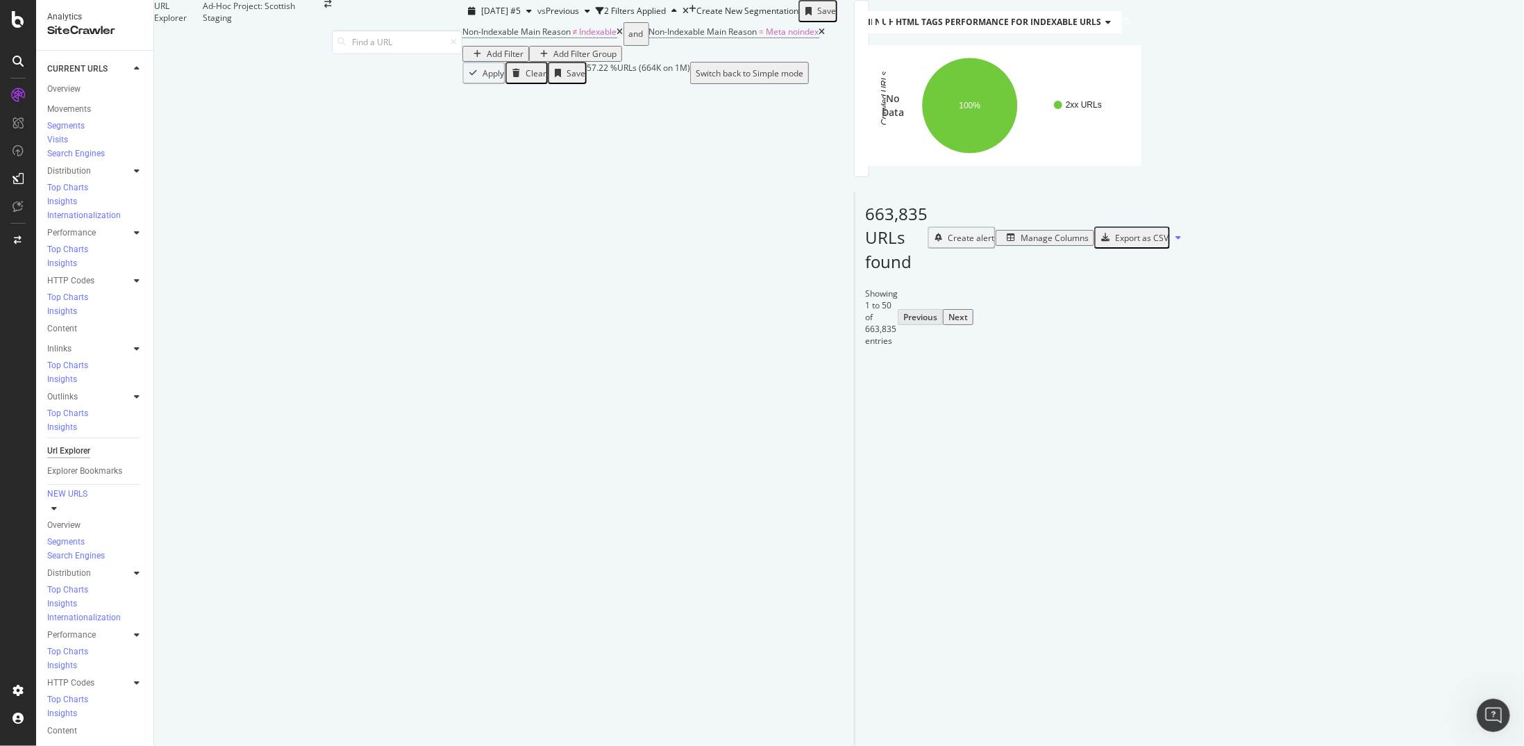
click at [524, 60] on div "Add Filter" at bounding box center [505, 54] width 37 height 12
type input "path"
click at [698, 107] on div "URL Path" at bounding box center [724, 101] width 53 height 12
click at [593, 112] on div "Contains" at bounding box center [590, 101] width 99 height 22
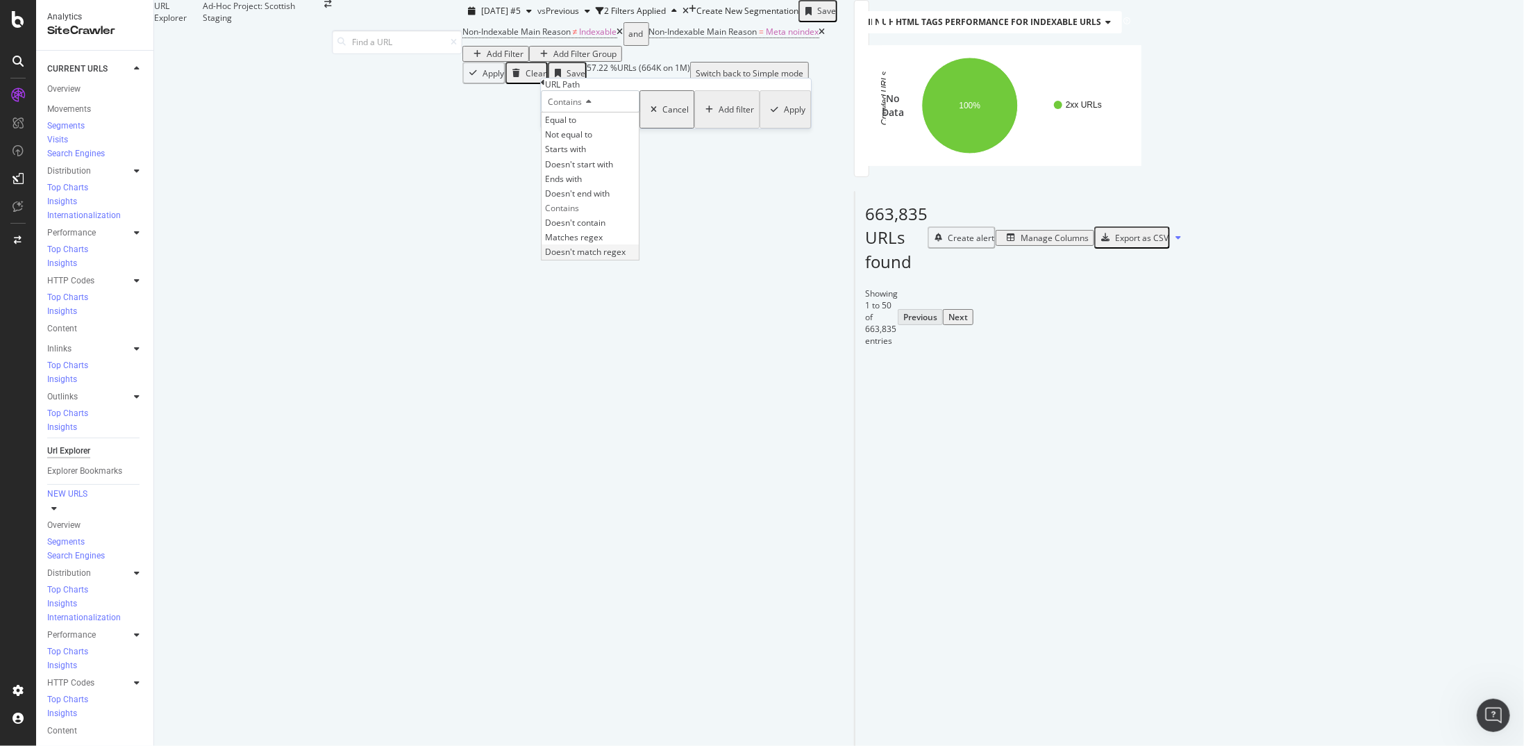
click at [595, 258] on span "Doesn't match regex" at bounding box center [585, 252] width 81 height 12
click at [583, 128] on input "text" at bounding box center [590, 120] width 99 height 16
type input "[0-9]"
click at [796, 119] on div "Apply" at bounding box center [807, 114] width 22 height 12
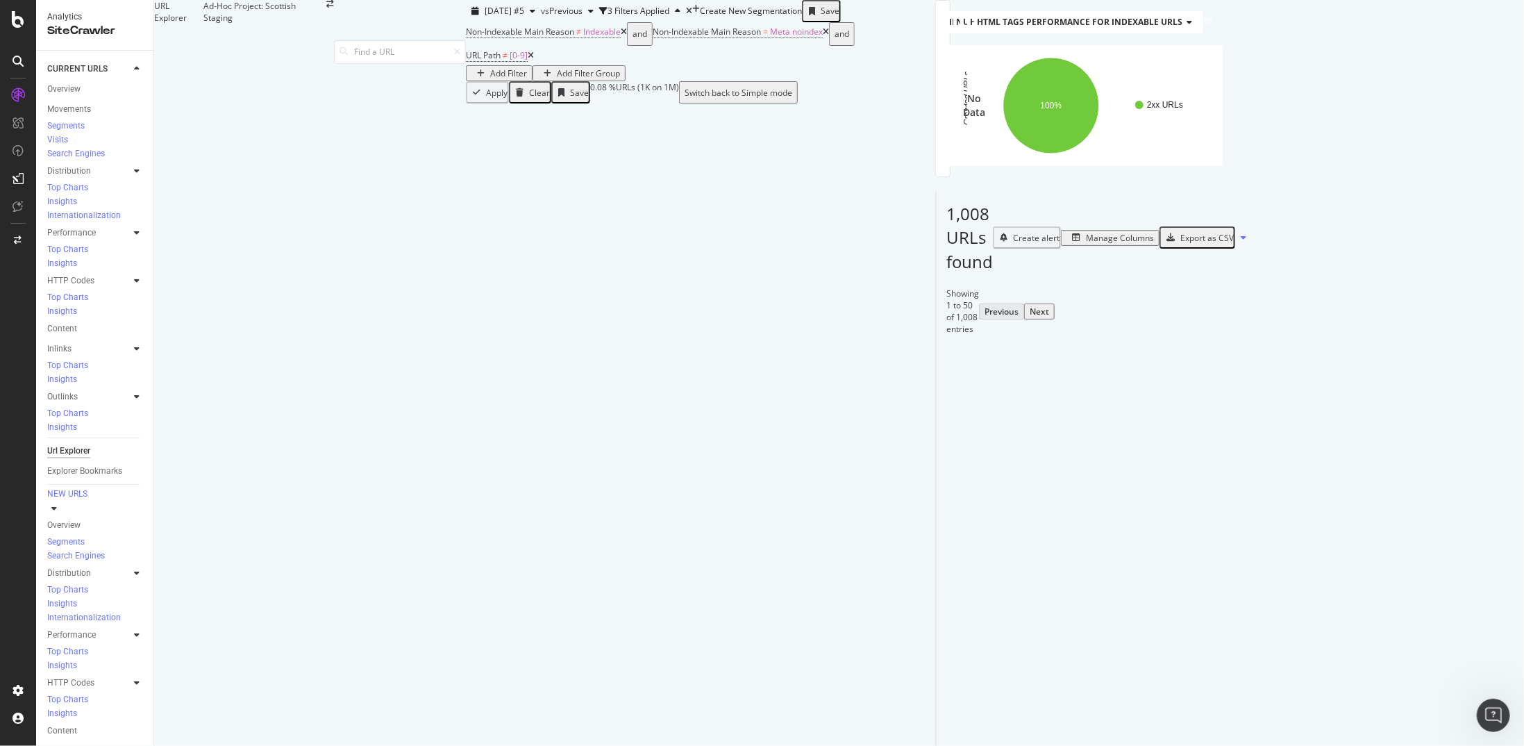
click at [527, 79] on div "Add Filter" at bounding box center [508, 73] width 37 height 12
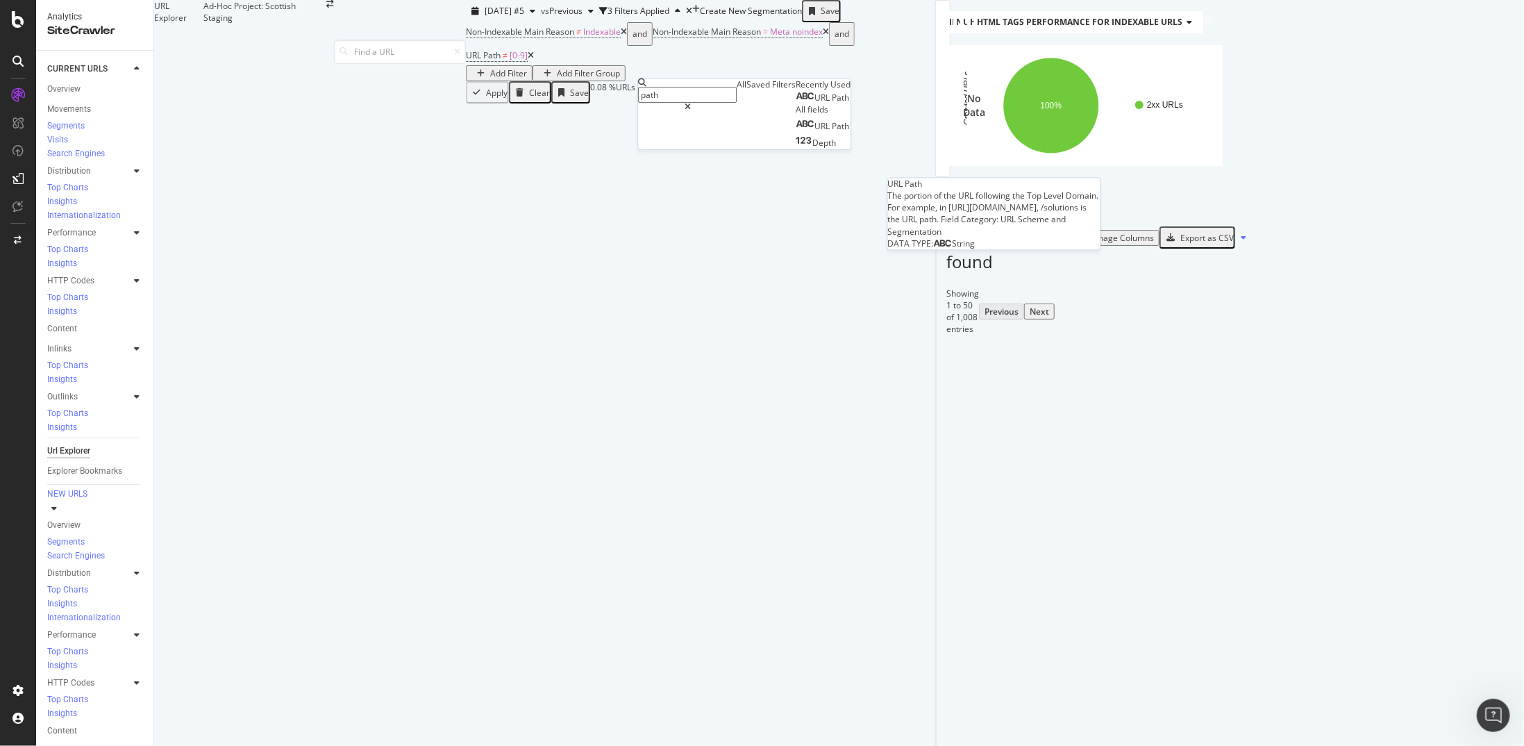
click at [796, 103] on div "URL Path" at bounding box center [822, 97] width 53 height 11
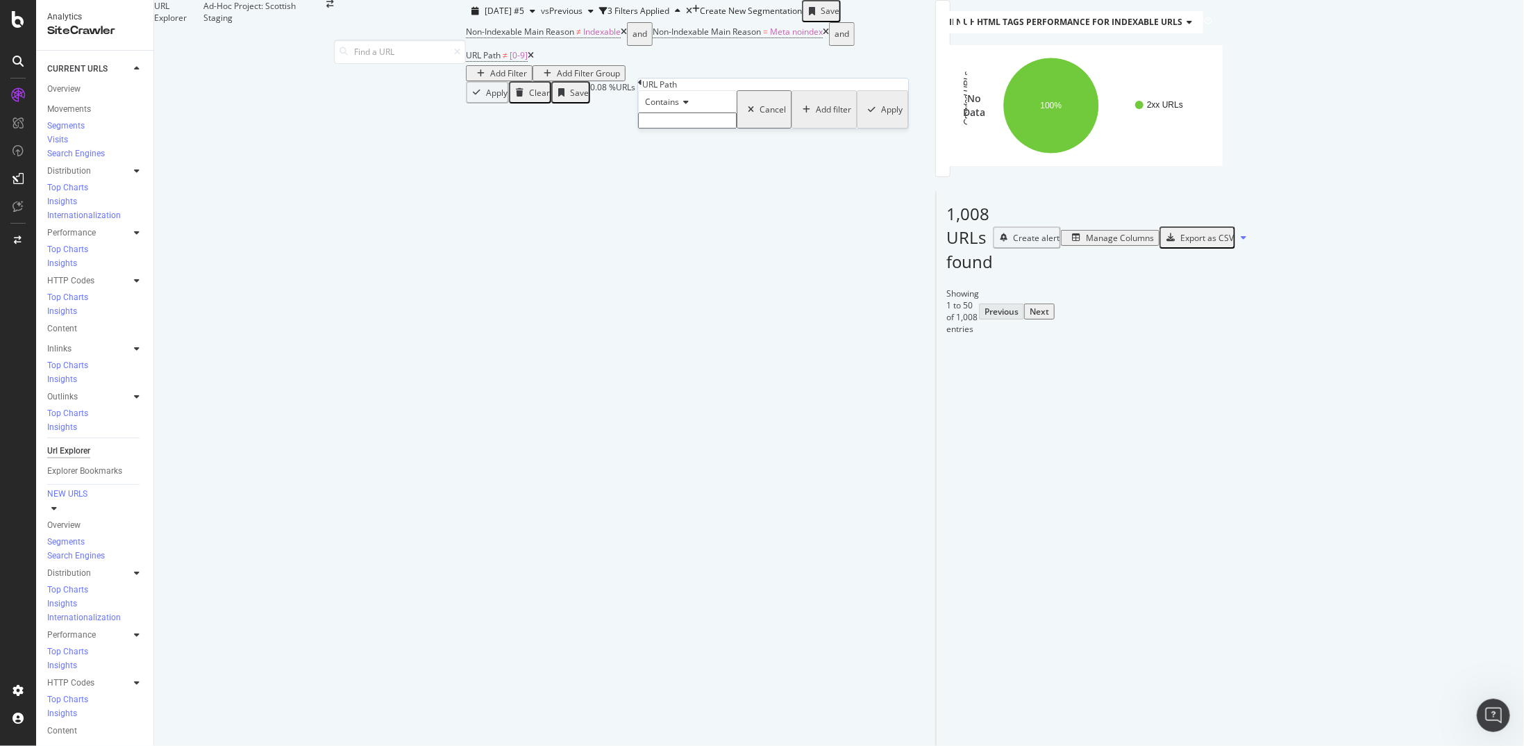
click at [696, 128] on input "text" at bounding box center [687, 120] width 99 height 16
type input "/[DEMOGRAPHIC_DATA]-[PERSON_NAME]"
click at [881, 119] on div "Apply" at bounding box center [892, 114] width 22 height 12
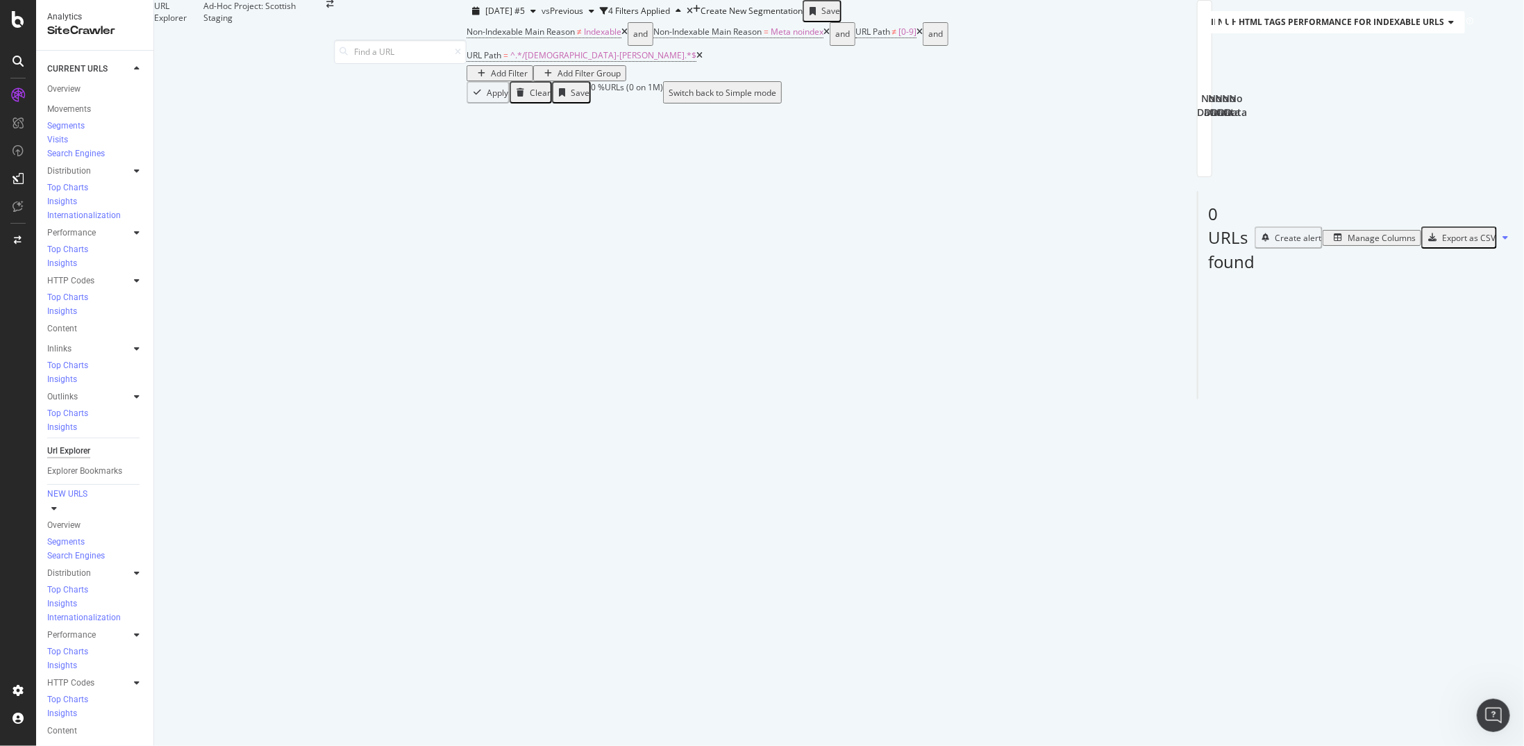
click at [703, 60] on icon at bounding box center [699, 55] width 6 height 8
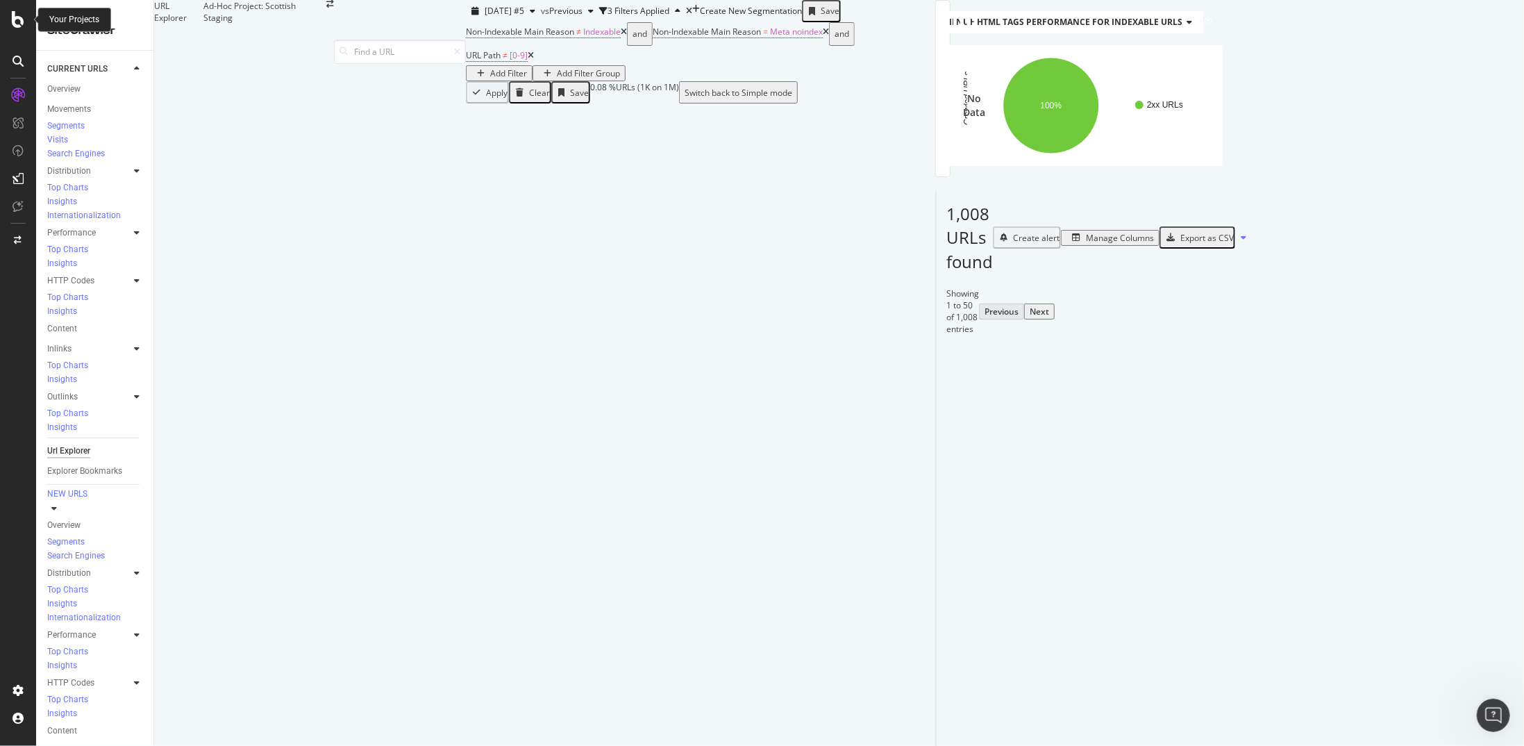
click at [20, 23] on icon at bounding box center [18, 19] width 12 height 17
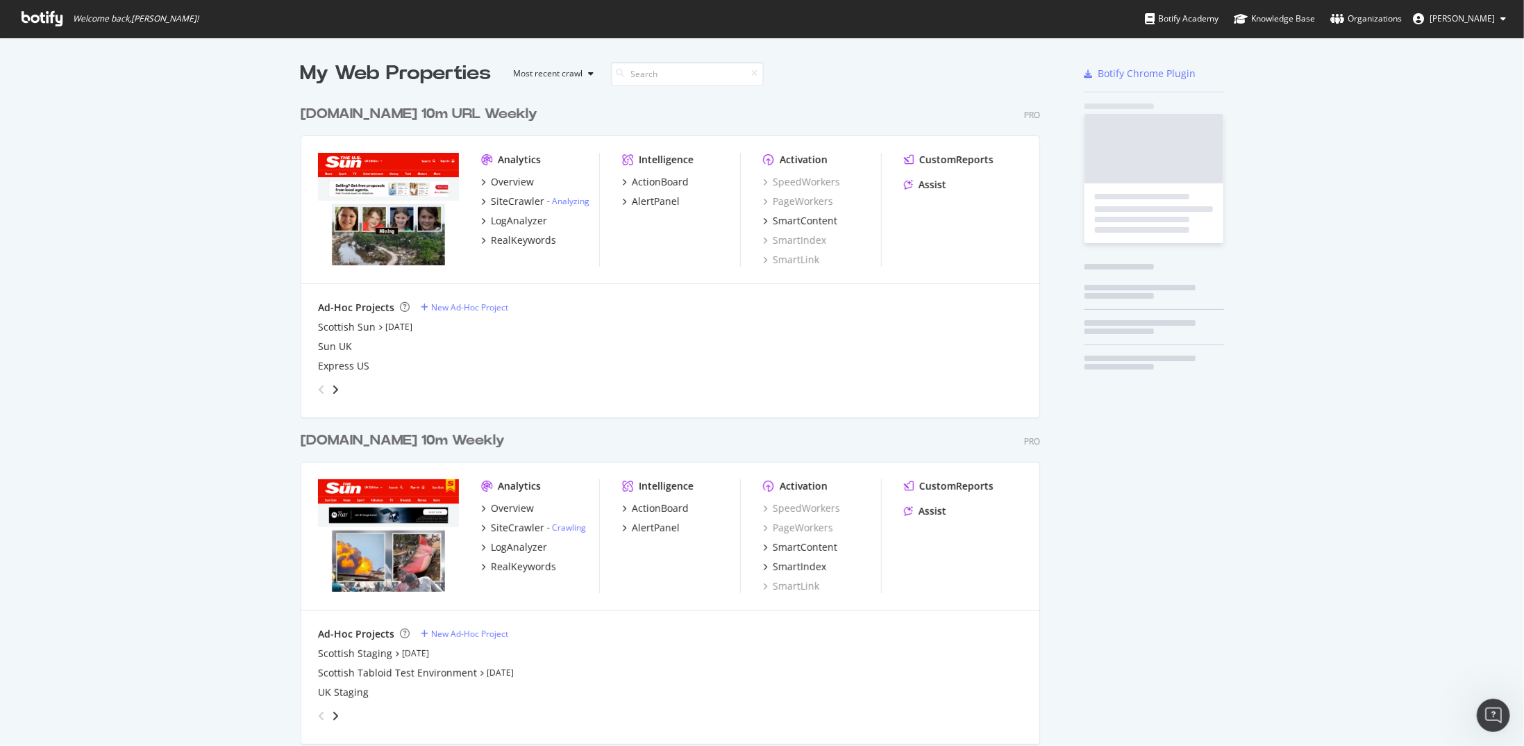
scroll to position [735, 1503]
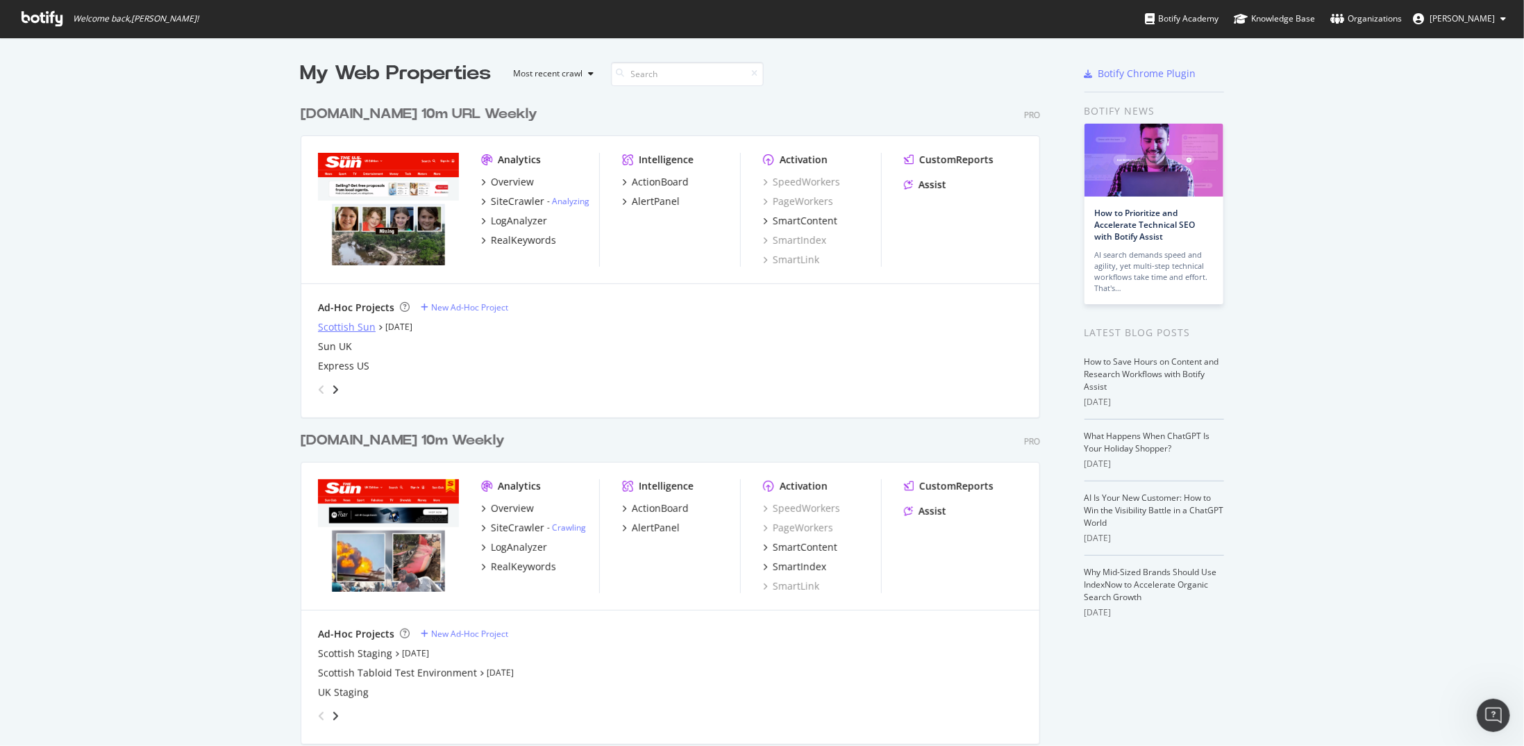
click at [348, 327] on div "Scottish Sun" at bounding box center [347, 327] width 58 height 14
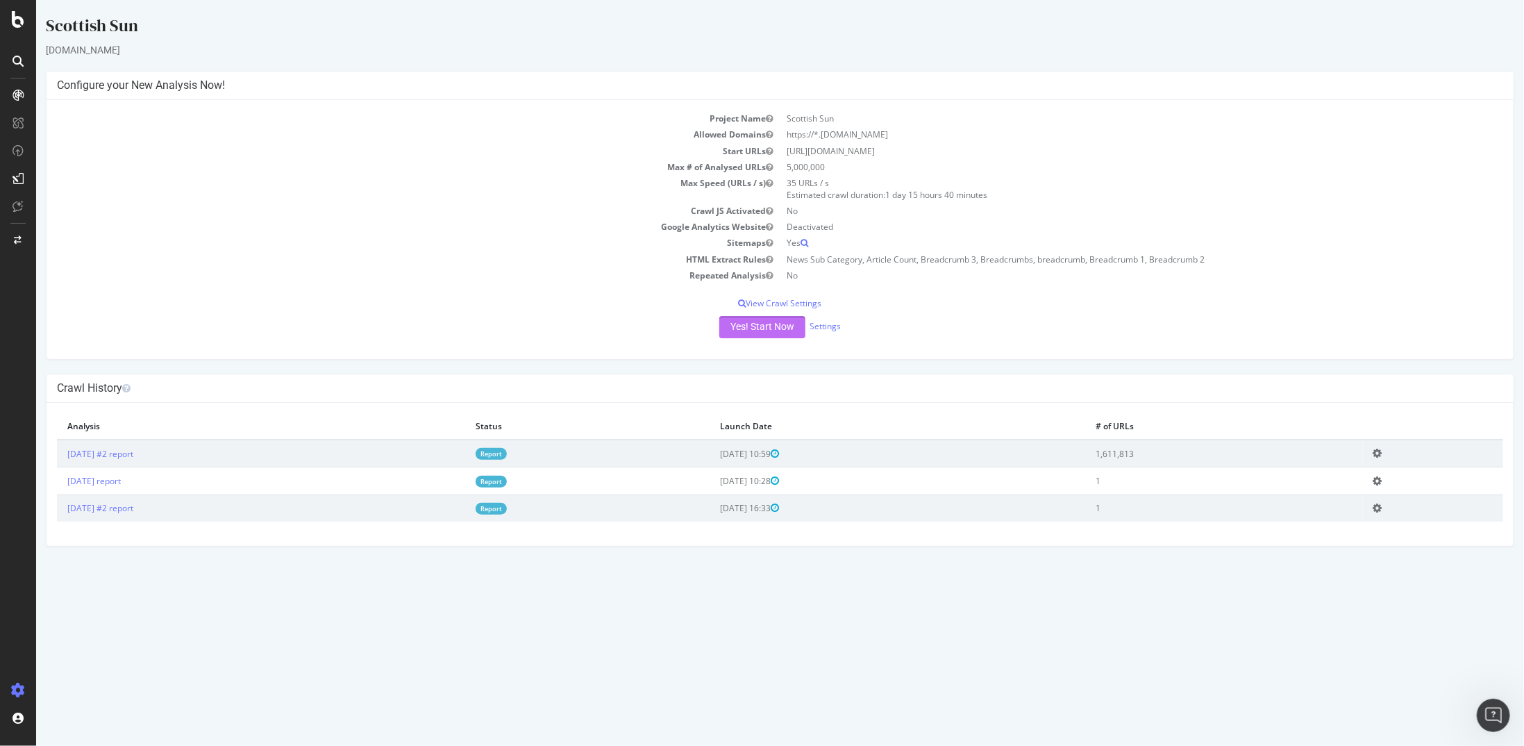
click at [757, 325] on button "Yes! Start Now" at bounding box center [762, 327] width 86 height 22
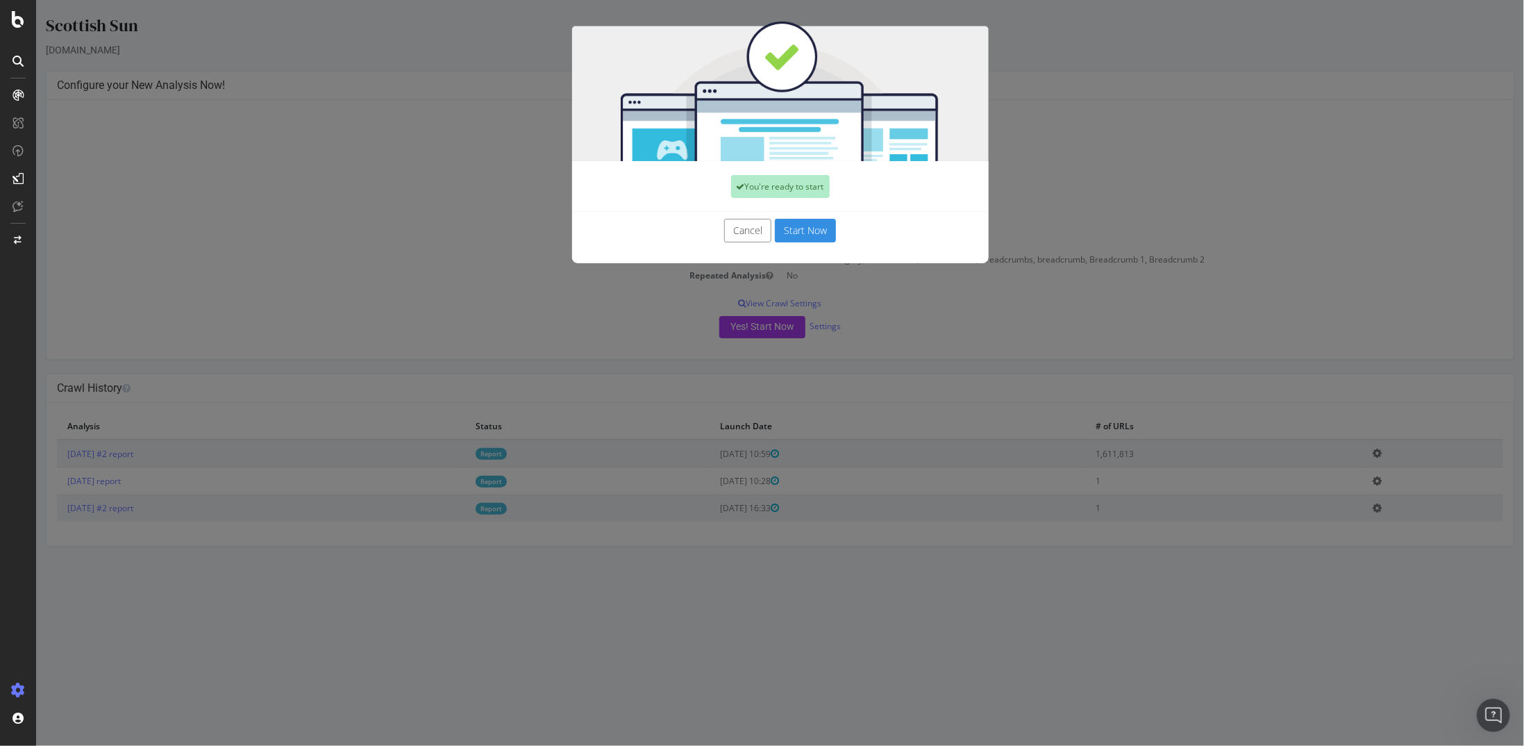
click at [800, 231] on button "Start Now" at bounding box center [804, 231] width 61 height 24
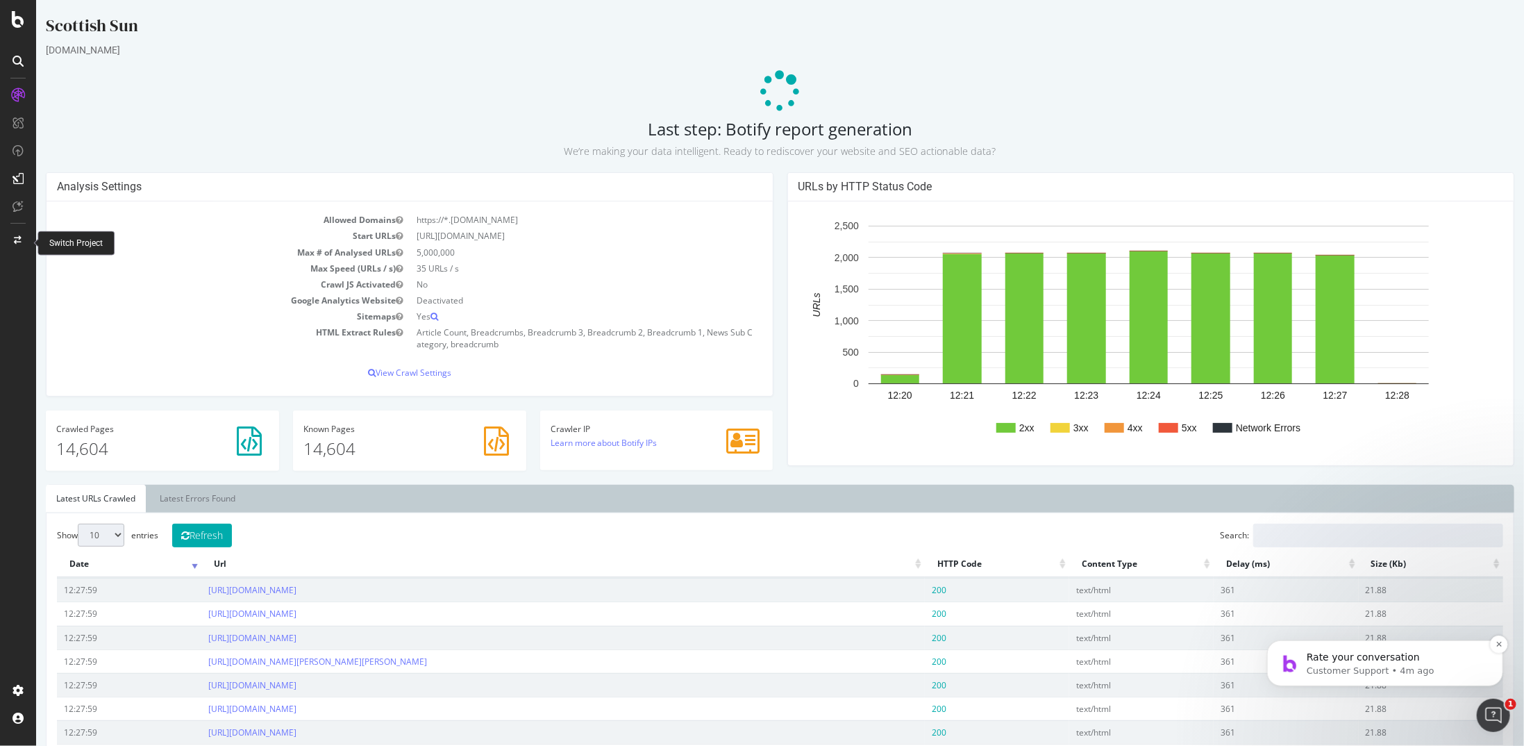
scroll to position [860, 0]
click at [1359, 667] on p "Customer Support • 4m ago" at bounding box center [1395, 670] width 179 height 12
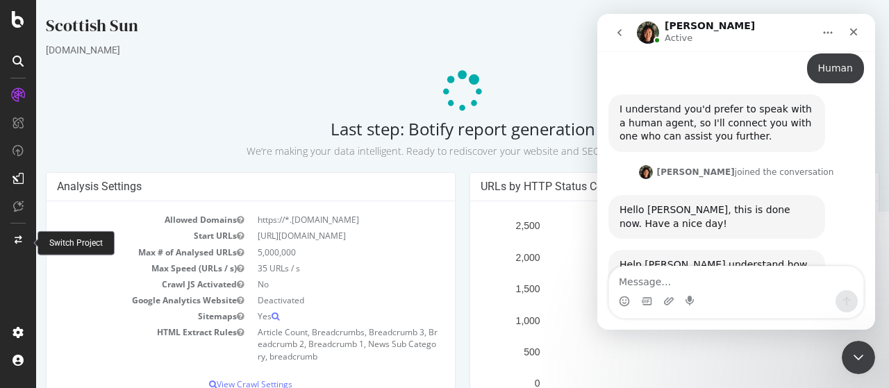
scroll to position [1033, 0]
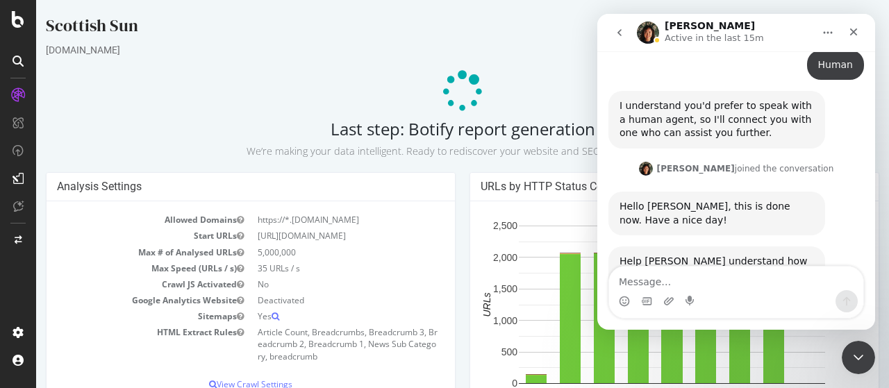
click at [231, 83] on p at bounding box center [462, 92] width 833 height 42
click at [854, 358] on icon "Close Intercom Messenger" at bounding box center [856, 355] width 17 height 17
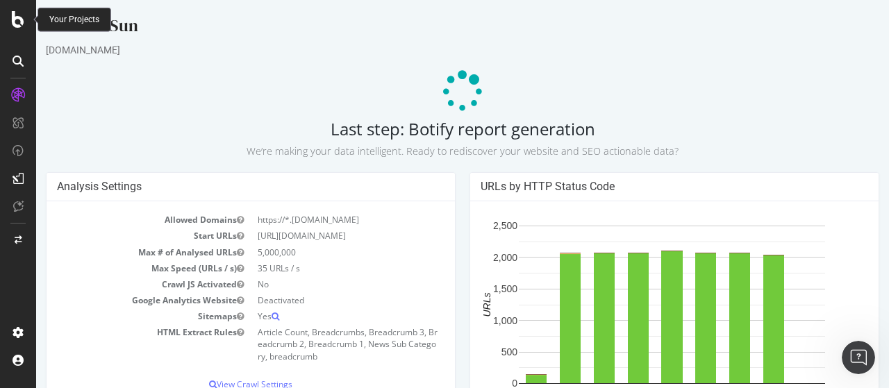
click at [21, 26] on icon at bounding box center [18, 19] width 12 height 17
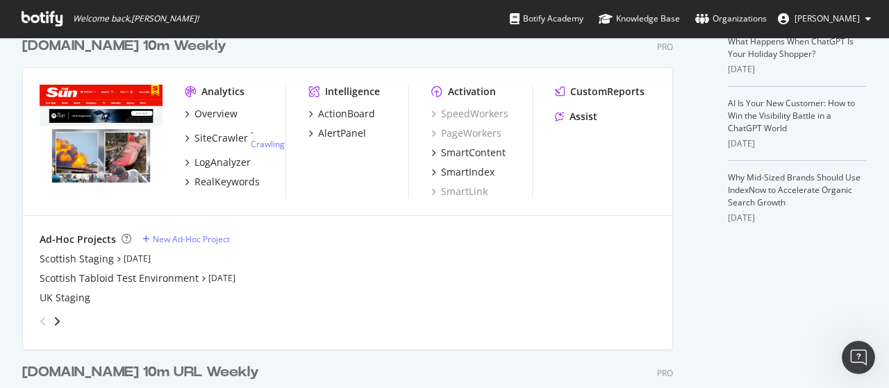
scroll to position [395, 0]
click at [60, 314] on div "angle-right" at bounding box center [57, 321] width 10 height 14
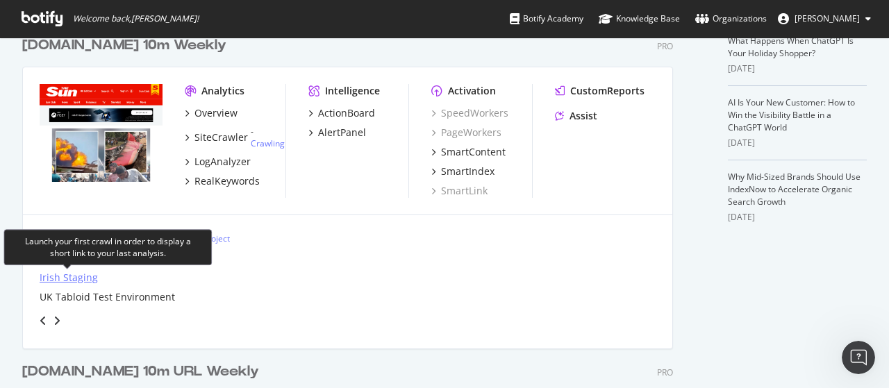
click at [54, 272] on div "Irish Staging" at bounding box center [69, 278] width 58 height 14
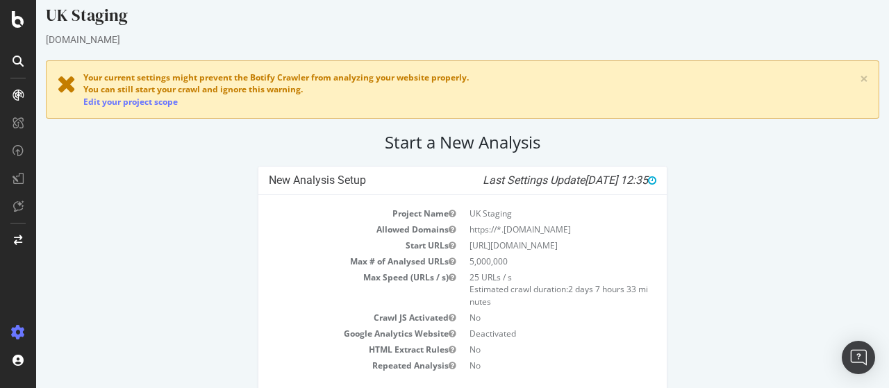
scroll to position [69, 0]
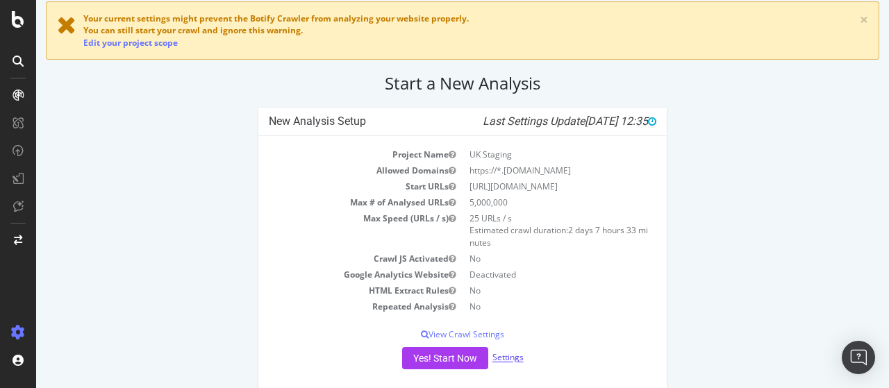
click at [492, 356] on link "Settings" at bounding box center [507, 358] width 31 height 12
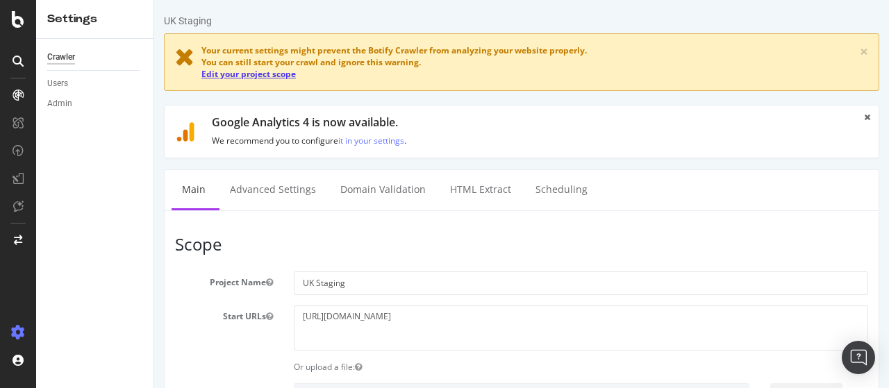
click at [285, 69] on link "Edit your project scope" at bounding box center [248, 74] width 94 height 12
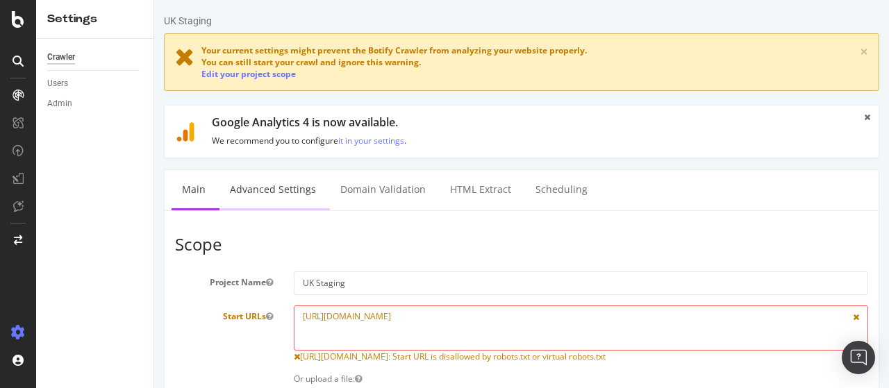
click at [269, 194] on link "Advanced Settings" at bounding box center [272, 189] width 107 height 38
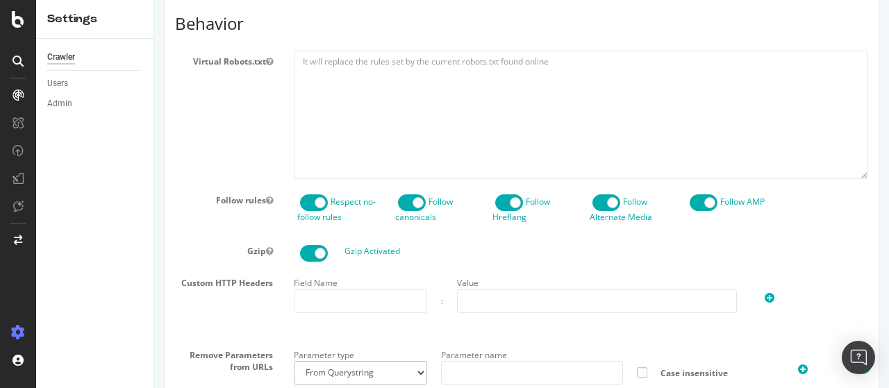
scroll to position [694, 0]
type input "kdeng"
click at [315, 210] on span at bounding box center [314, 201] width 28 height 17
